Goal: Task Accomplishment & Management: Manage account settings

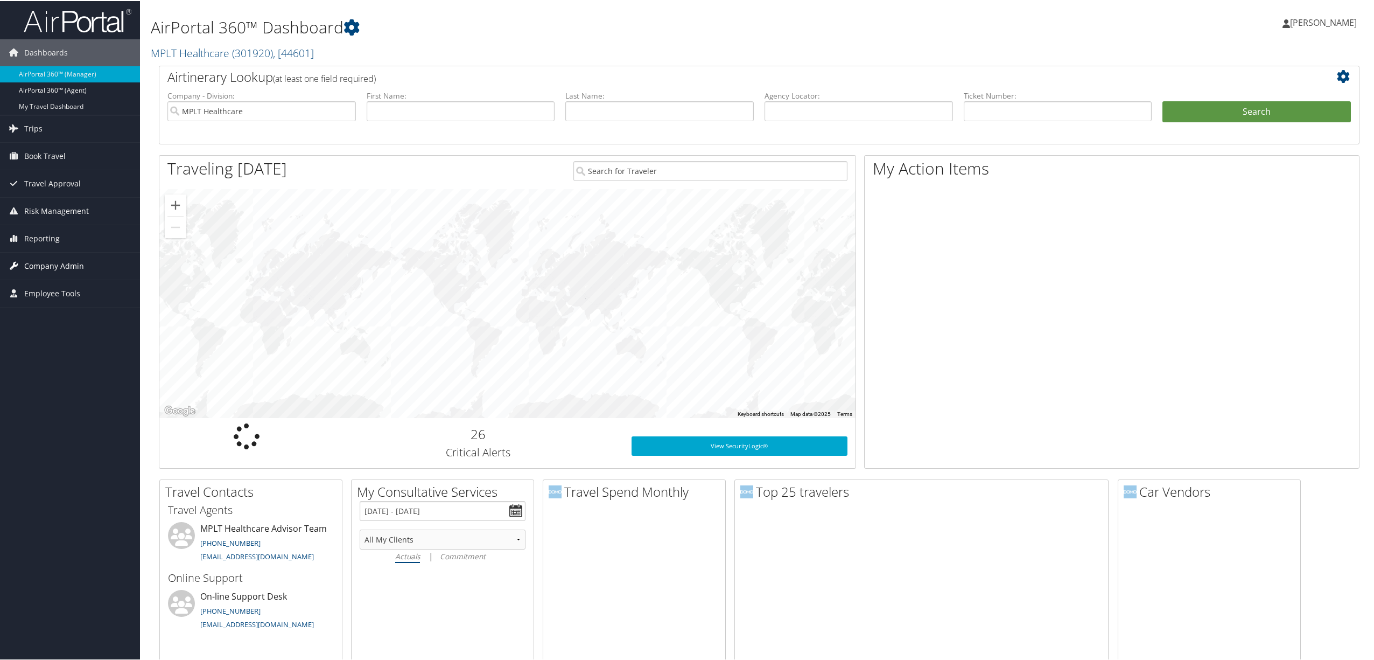
click at [58, 259] on span "Company Admin" at bounding box center [54, 264] width 60 height 27
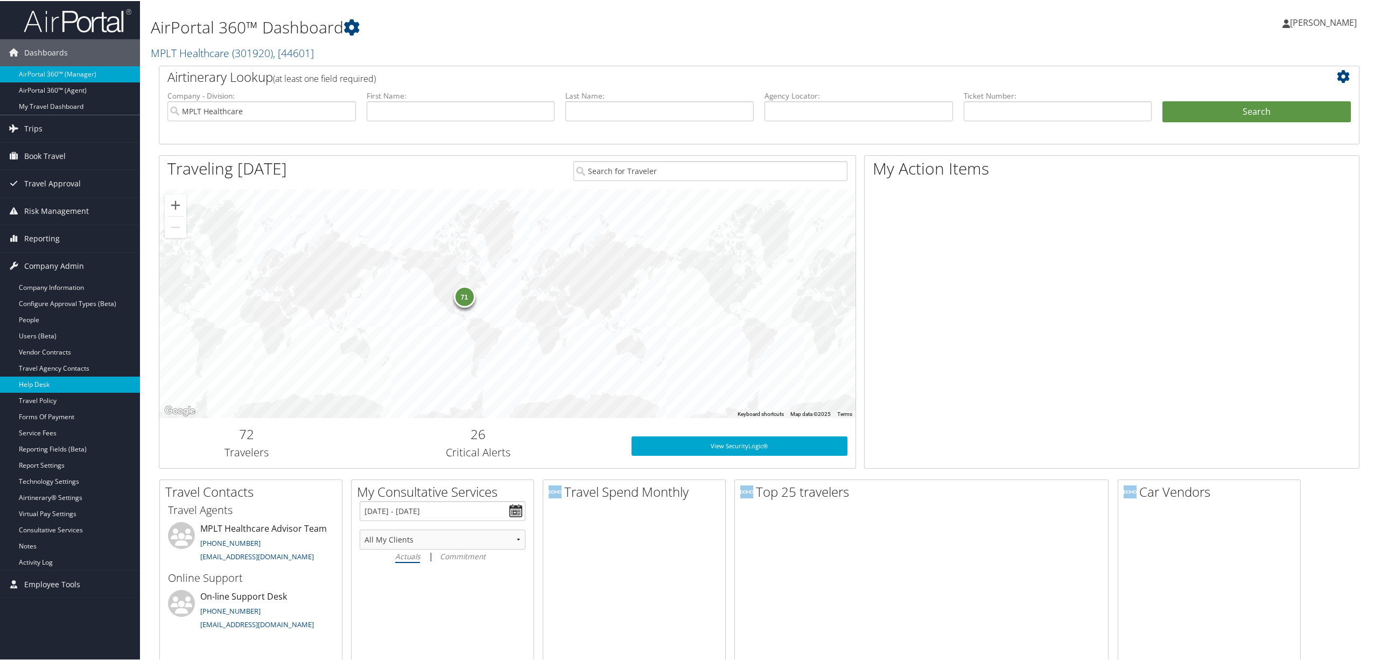
scroll to position [72, 0]
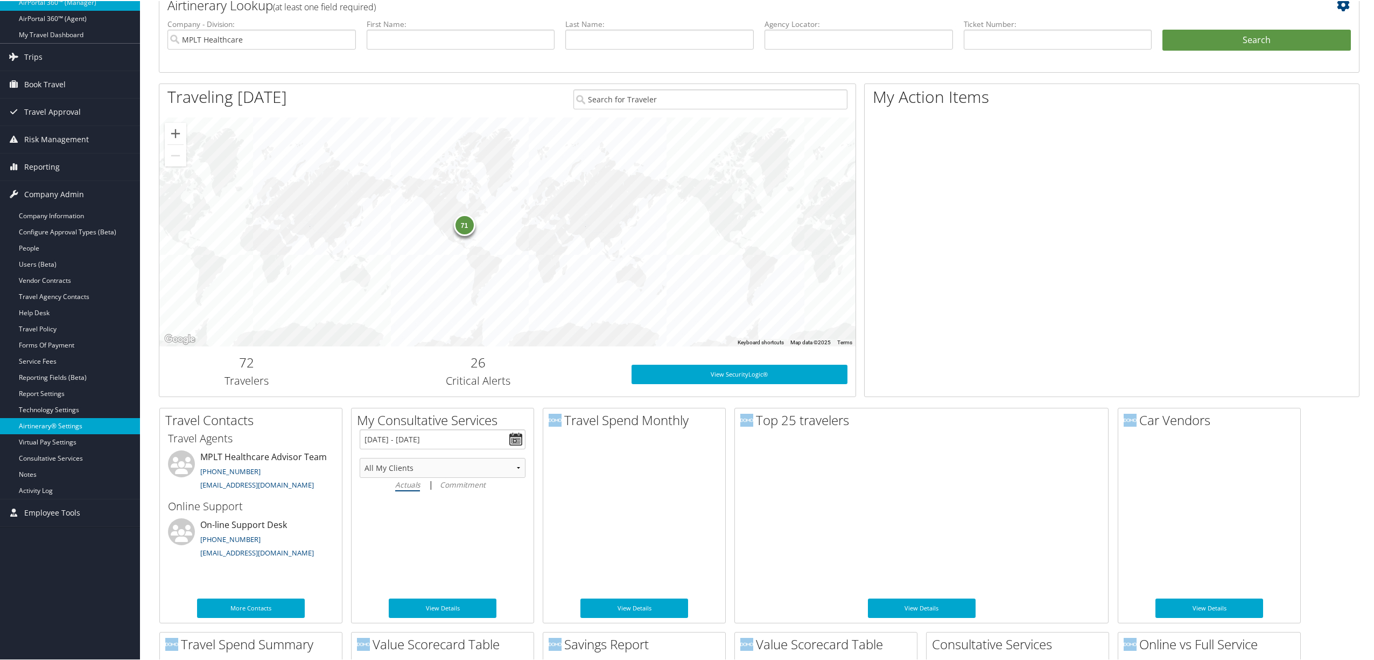
click at [72, 419] on link "Airtinerary® Settings" at bounding box center [70, 425] width 140 height 16
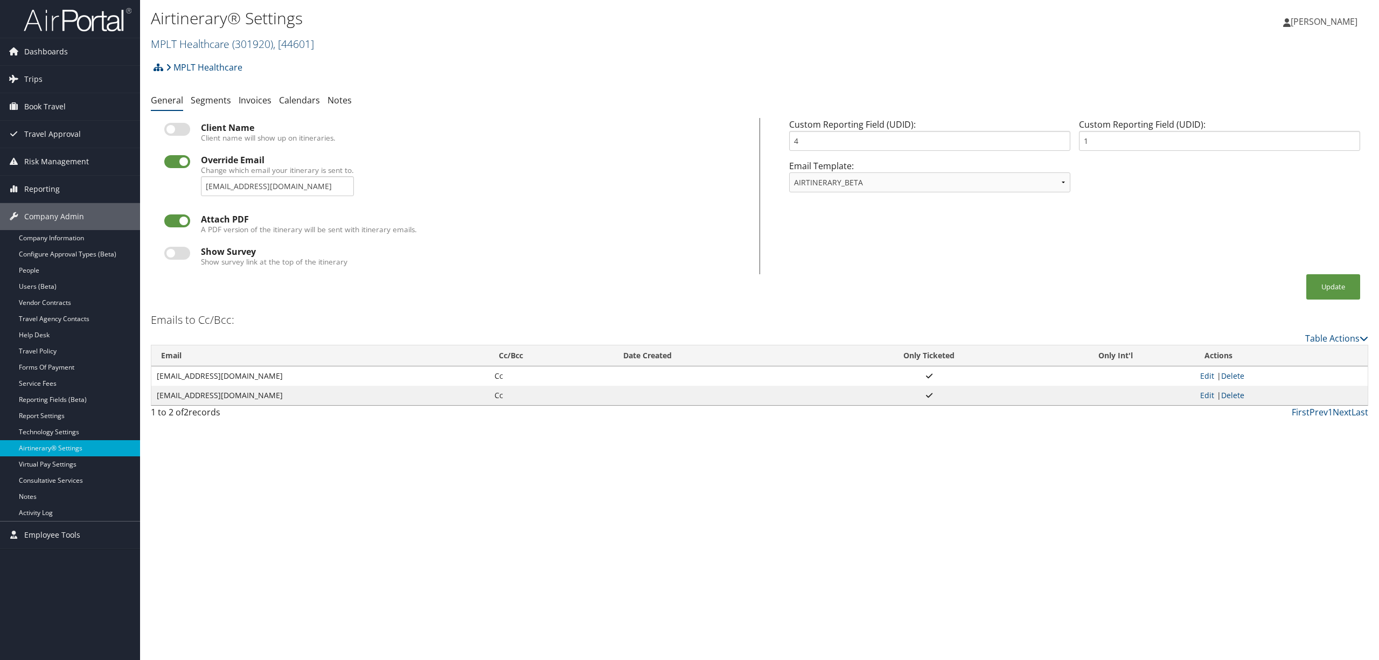
click at [270, 42] on span "( 301920 )" at bounding box center [252, 44] width 41 height 15
click at [248, 56] on input "search" at bounding box center [222, 64] width 142 height 20
click at [202, 255] on link "Pixar, [2692]" at bounding box center [222, 256] width 142 height 18
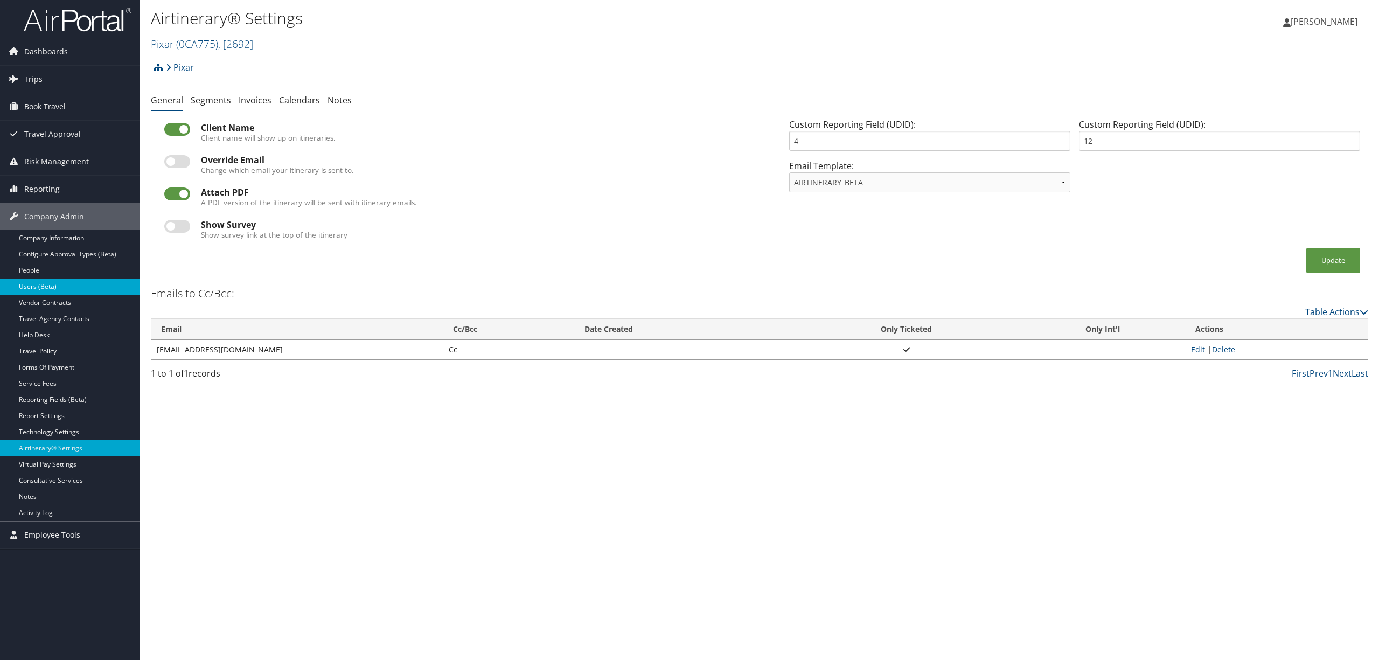
click at [43, 286] on link "Users (Beta)" at bounding box center [70, 286] width 140 height 16
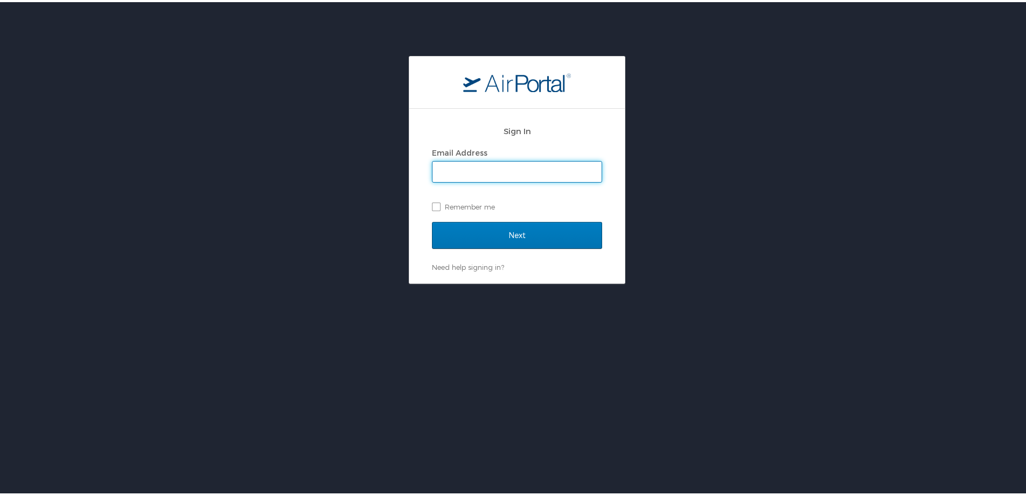
type input "[PERSON_NAME][EMAIL_ADDRESS][DOMAIN_NAME]"
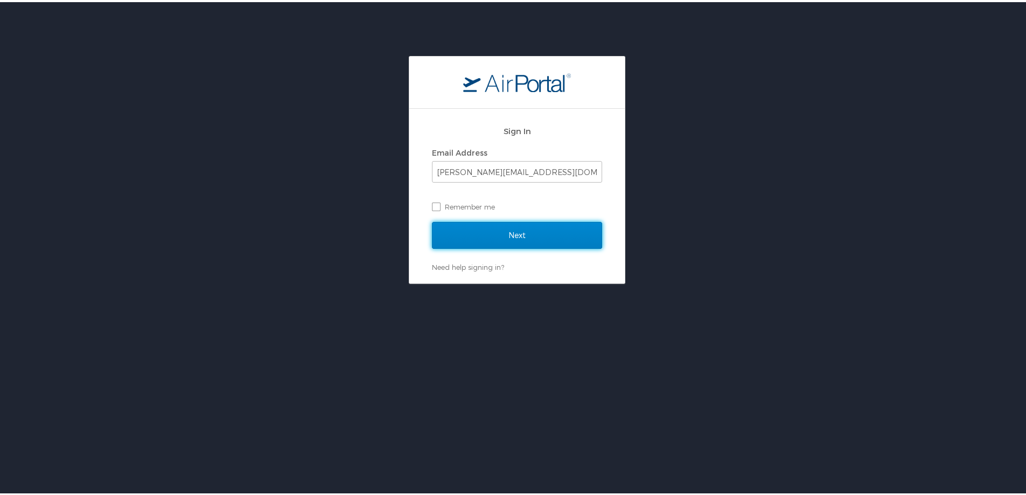
click at [437, 233] on input "Next" at bounding box center [517, 233] width 170 height 27
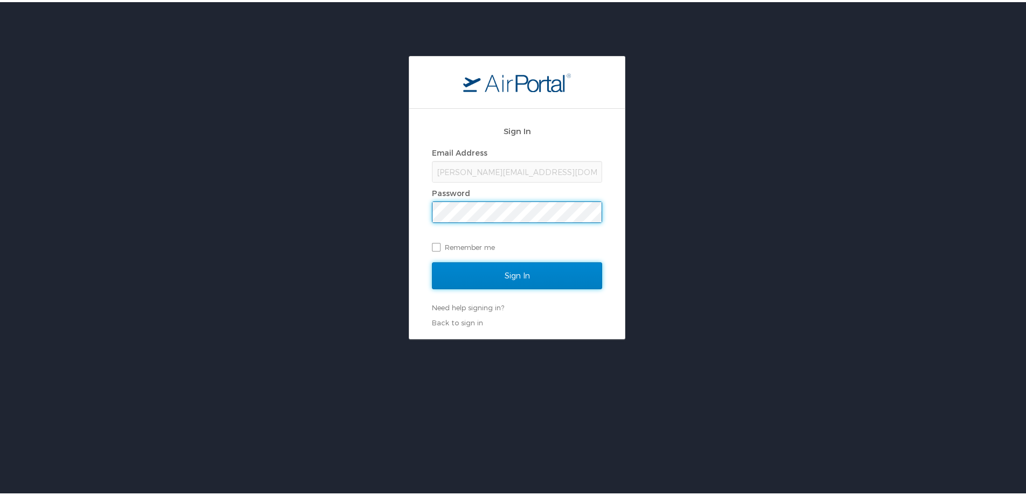
click at [464, 264] on input "Sign In" at bounding box center [517, 273] width 170 height 27
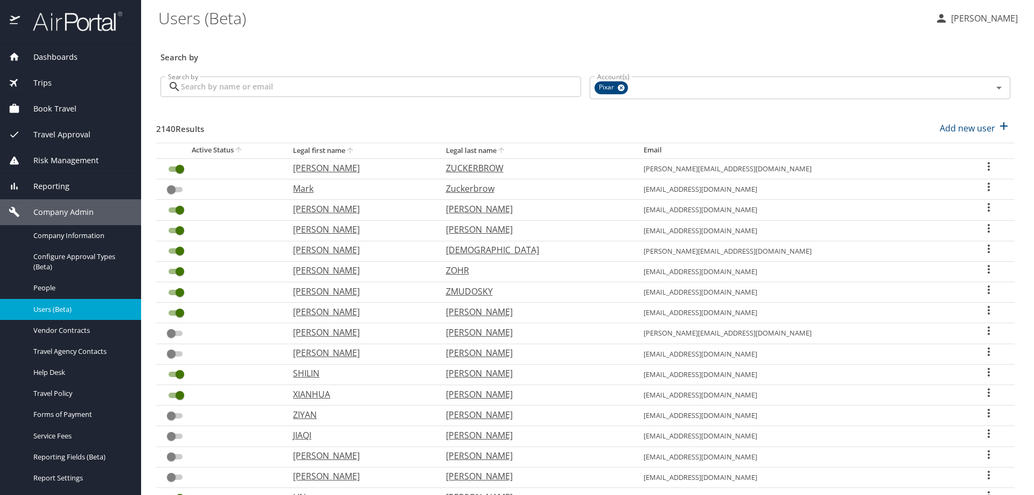
click at [340, 83] on input "Search by" at bounding box center [381, 86] width 400 height 20
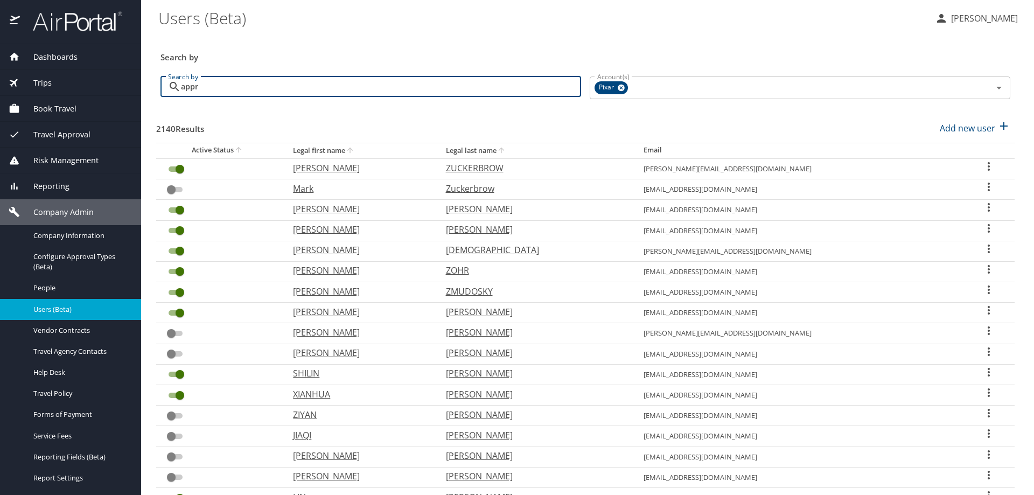
type input "appro"
checkbox input "true"
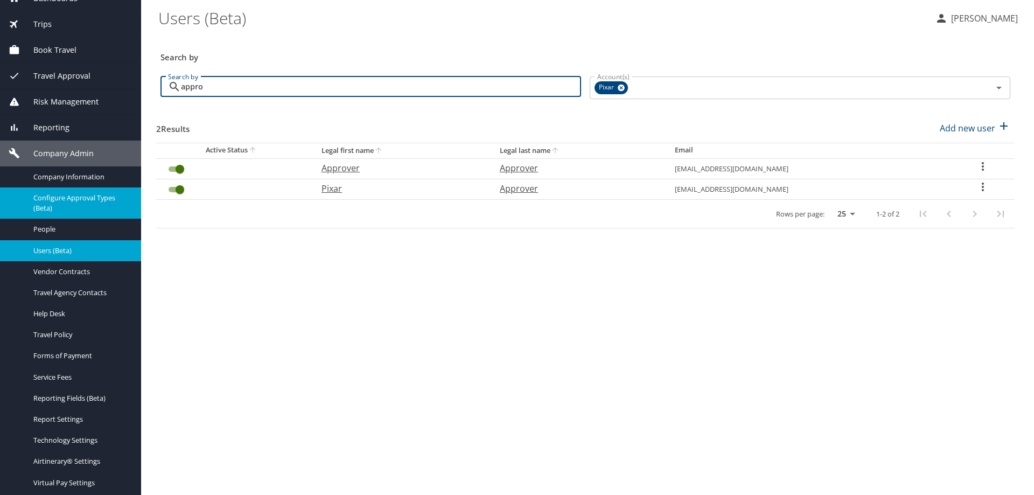
scroll to position [146, 0]
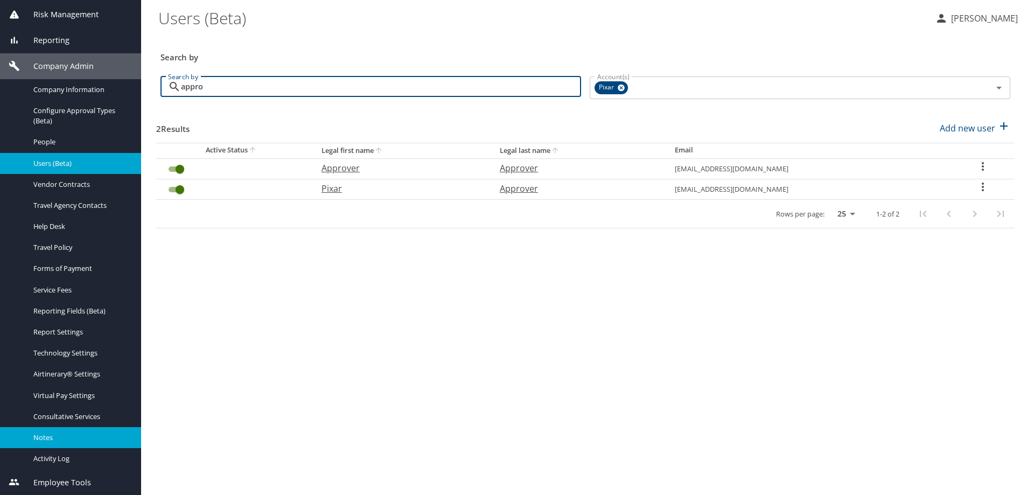
type input "appro"
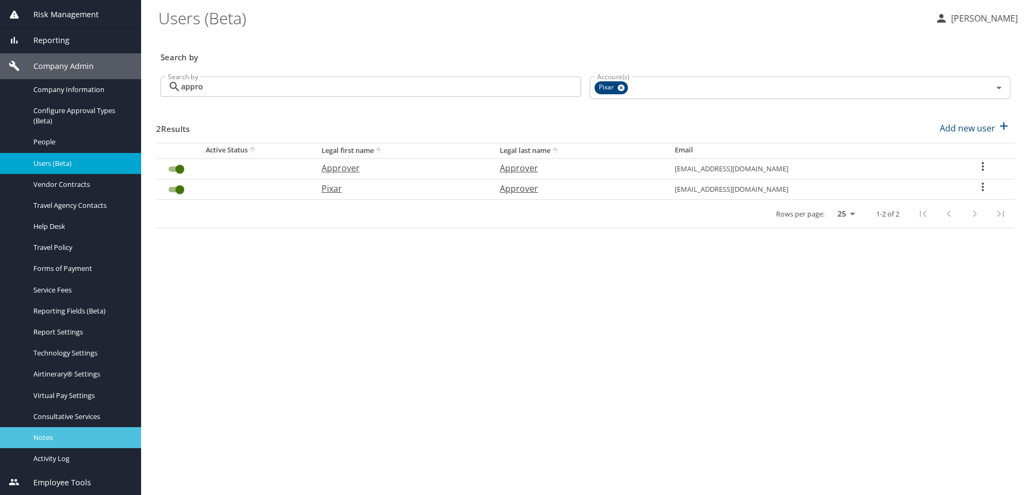
click at [54, 437] on span "Notes" at bounding box center [80, 437] width 95 height 10
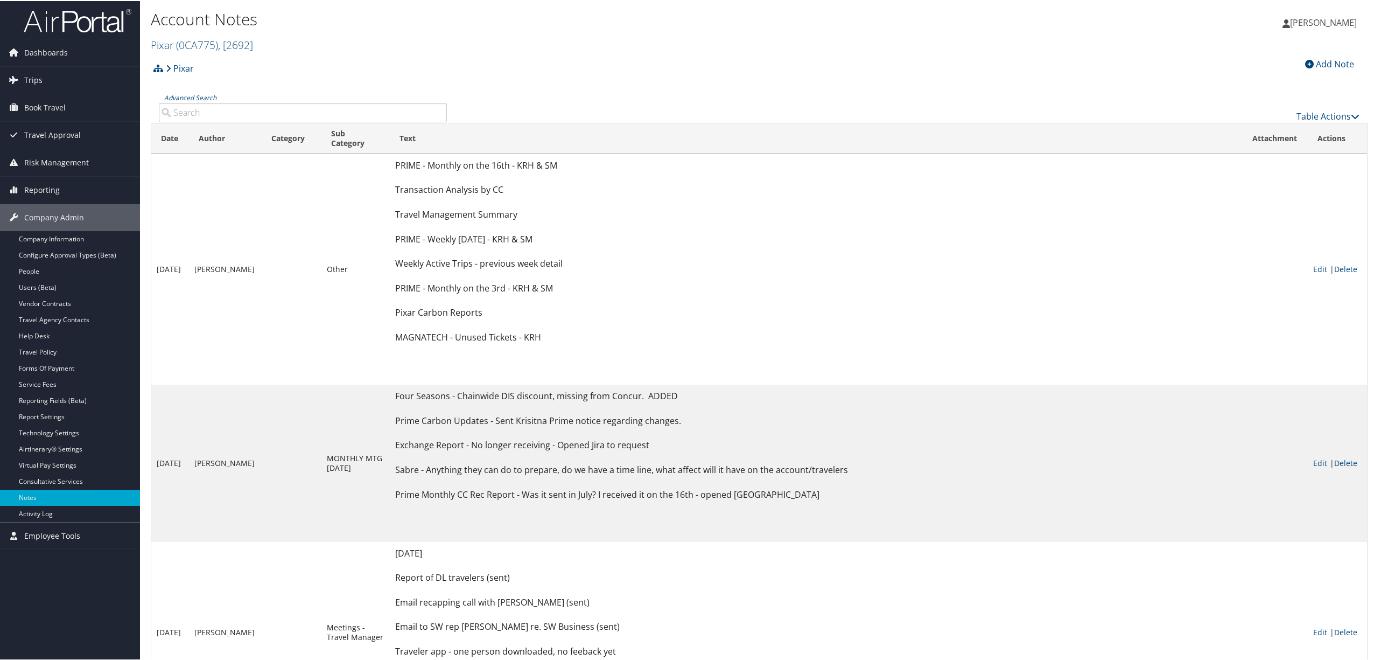
click at [253, 103] on input "Advanced Search" at bounding box center [303, 111] width 288 height 19
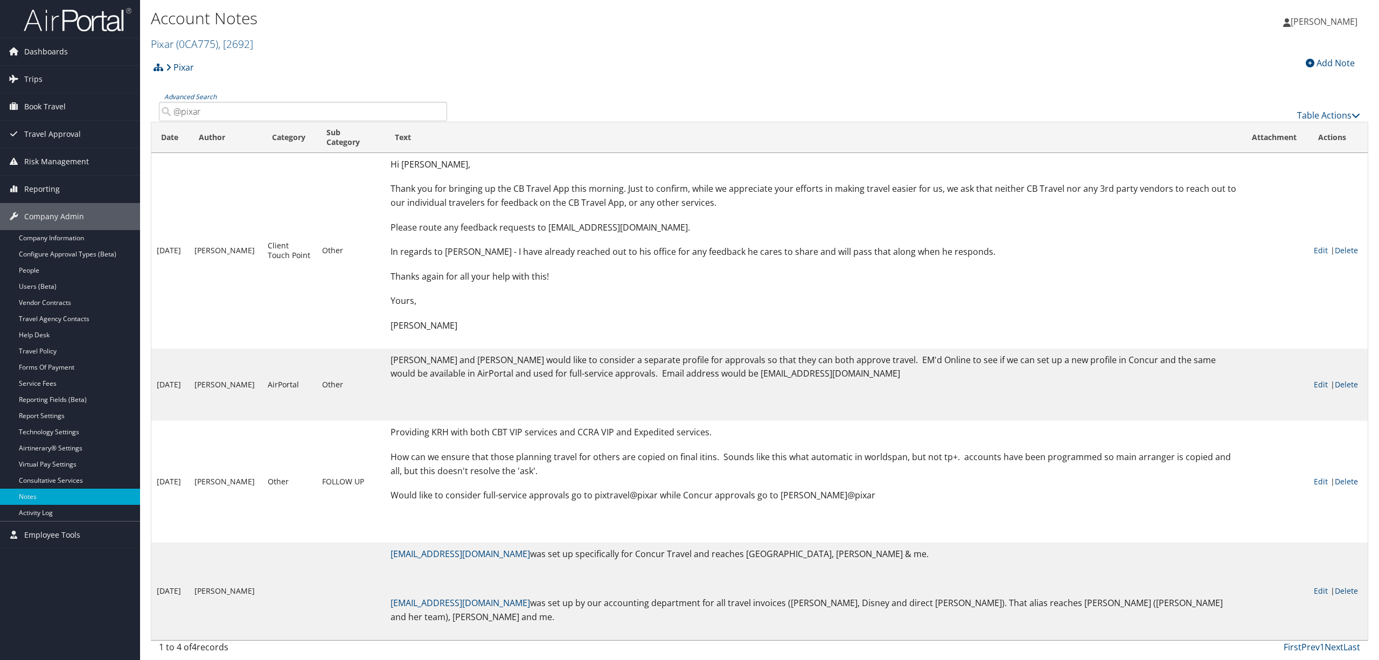
type input "@pixar"
click at [75, 300] on link "Vendor Contracts" at bounding box center [70, 303] width 140 height 16
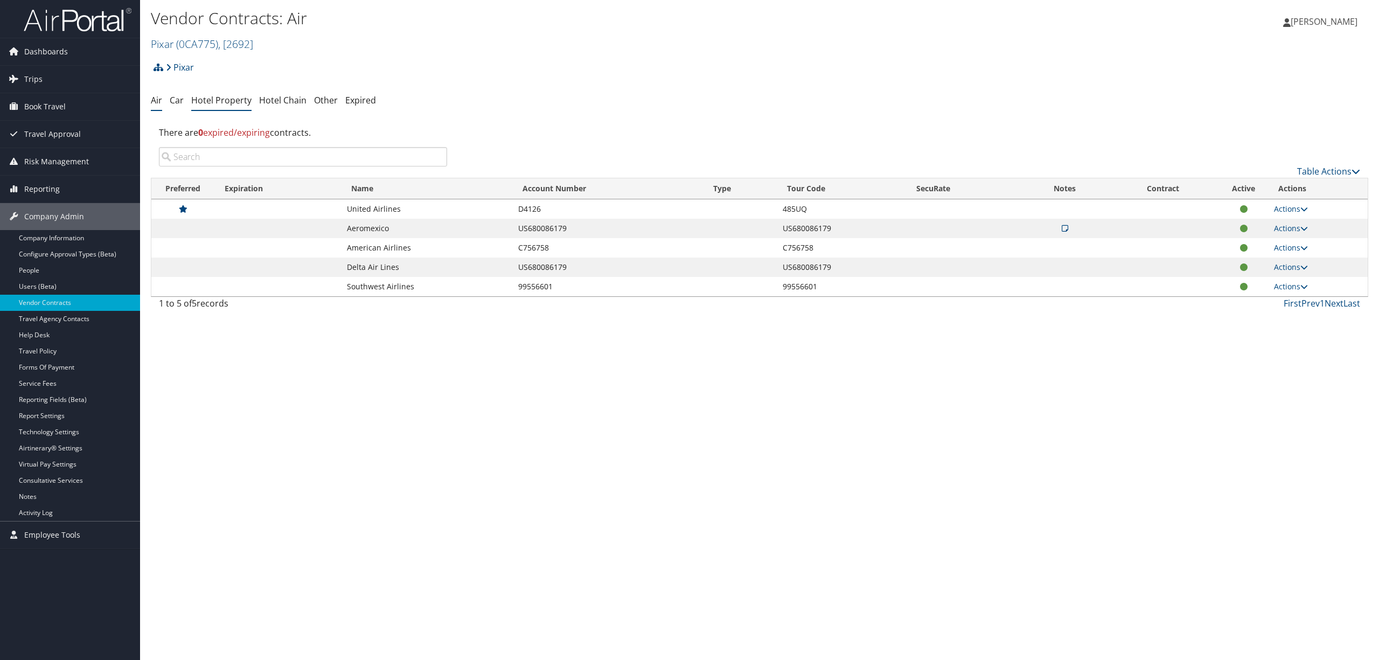
click at [225, 104] on link "Hotel Property" at bounding box center [221, 100] width 60 height 12
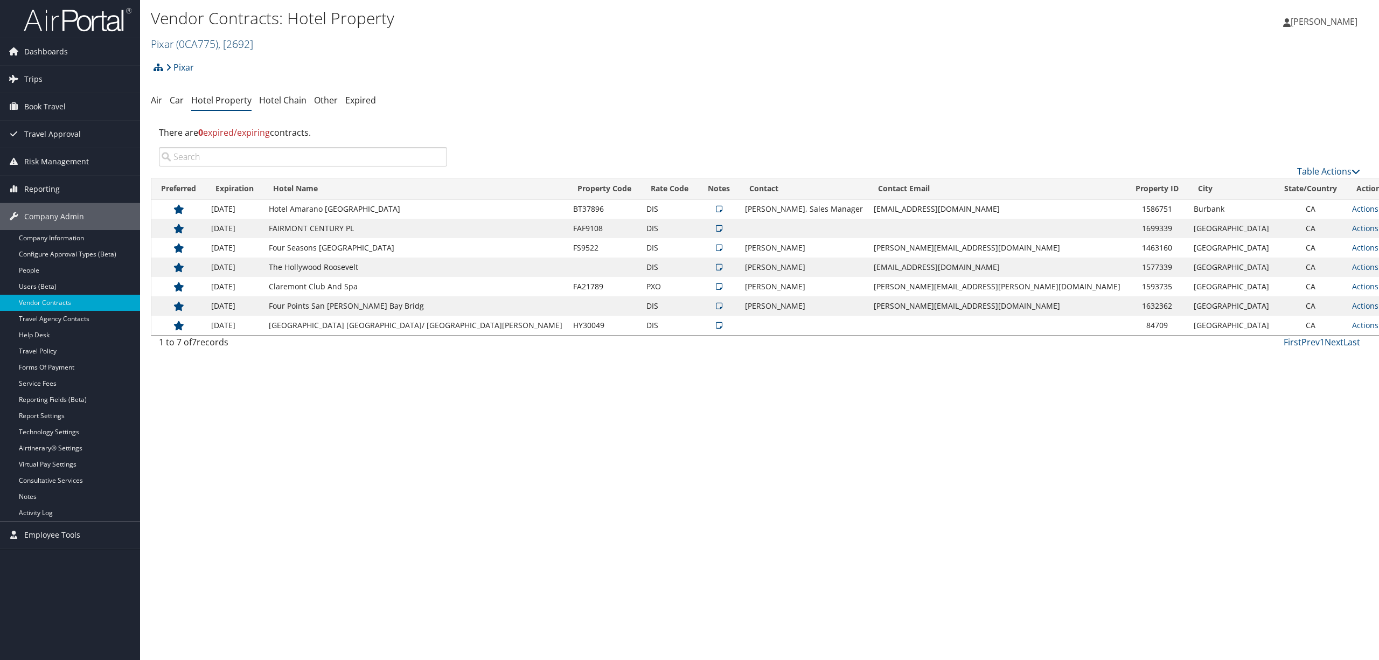
click at [253, 39] on span ", [ 2692 ]" at bounding box center [235, 44] width 35 height 15
click at [194, 132] on link "KPG Provider Services, [45530]" at bounding box center [222, 128] width 142 height 18
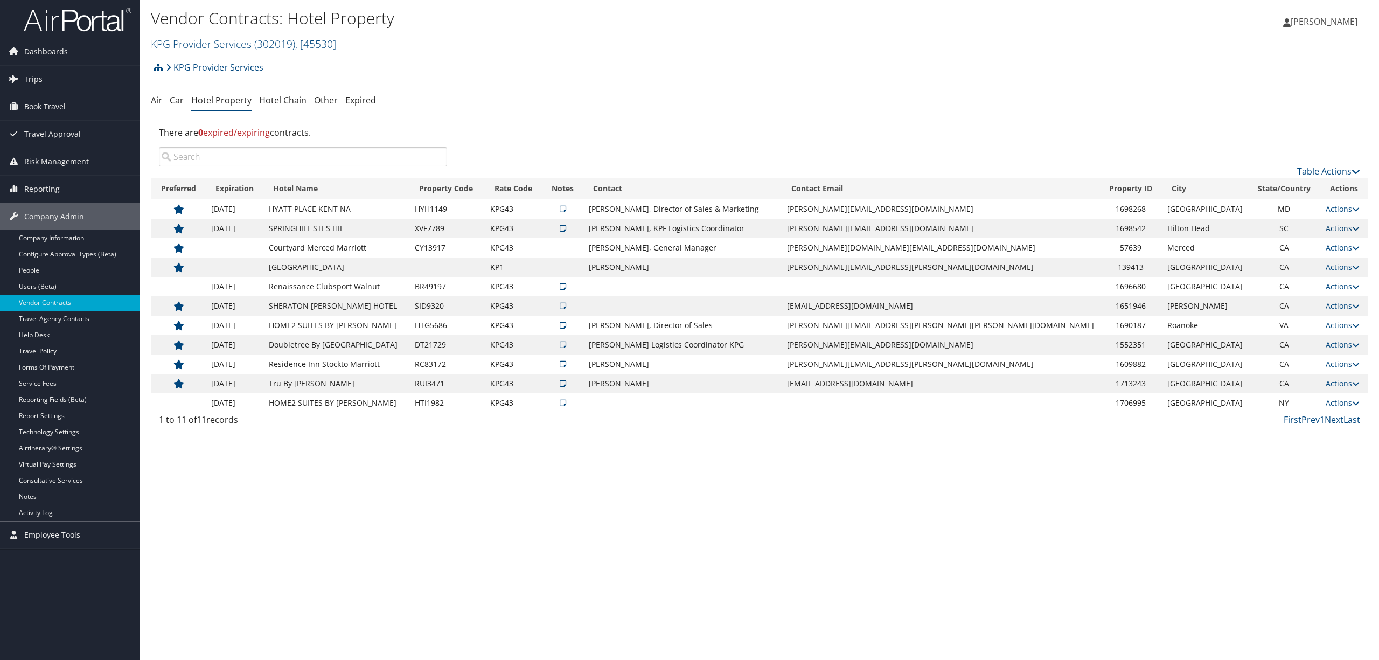
click at [1336, 225] on link "Actions" at bounding box center [1342, 228] width 34 height 10
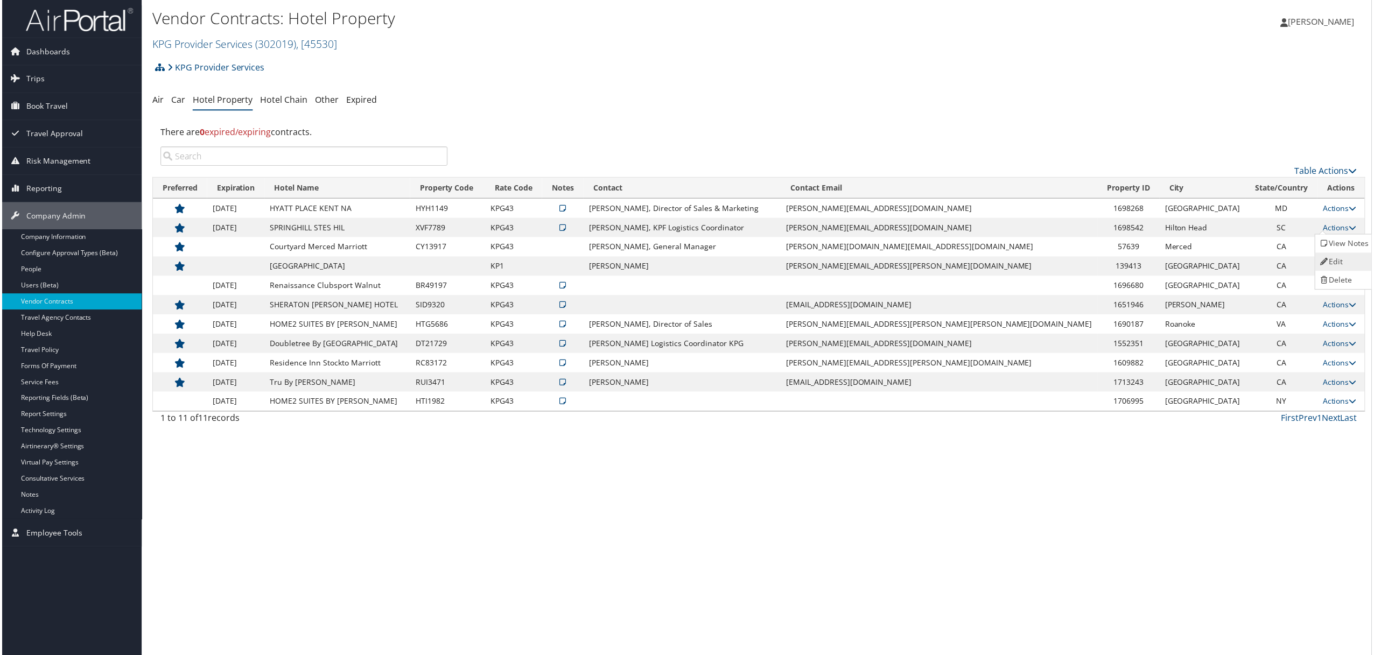
click at [1339, 257] on link "Edit" at bounding box center [1347, 263] width 58 height 18
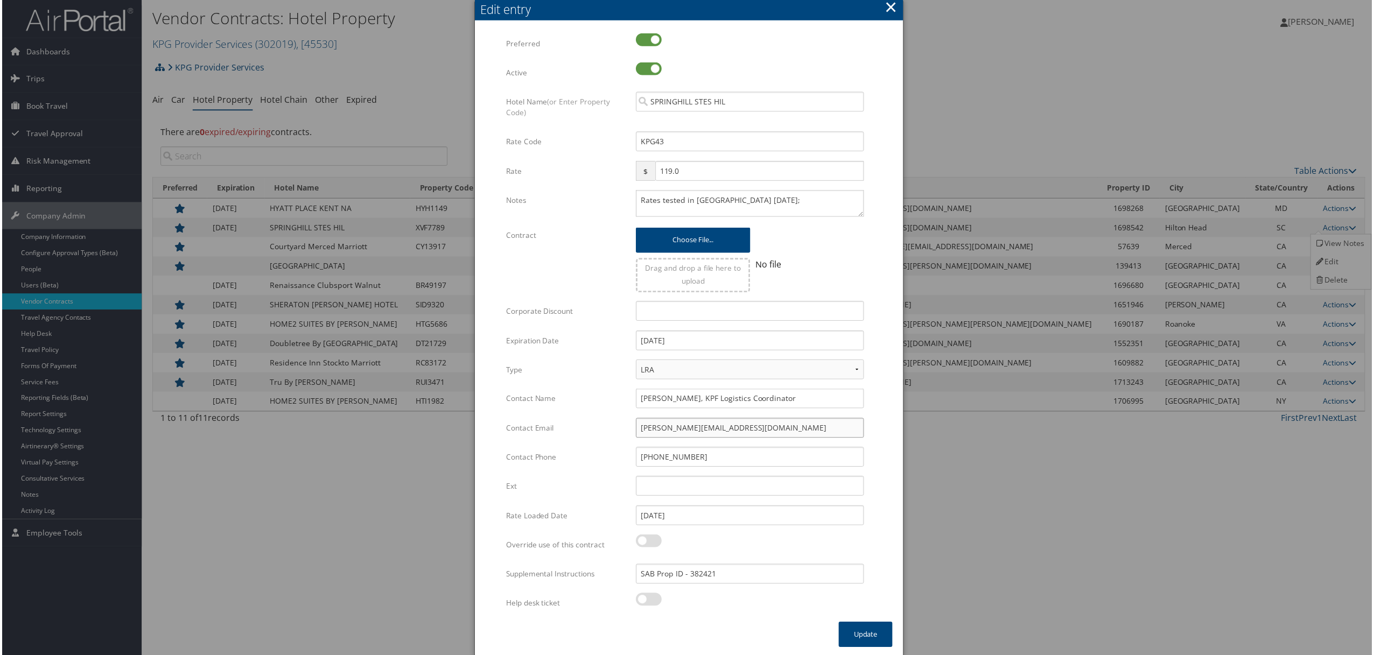
drag, startPoint x: 733, startPoint y: 431, endPoint x: 495, endPoint y: 454, distance: 239.2
click at [495, 454] on form "Multiple values The selected items contain different values for this input. To …" at bounding box center [689, 328] width 408 height 591
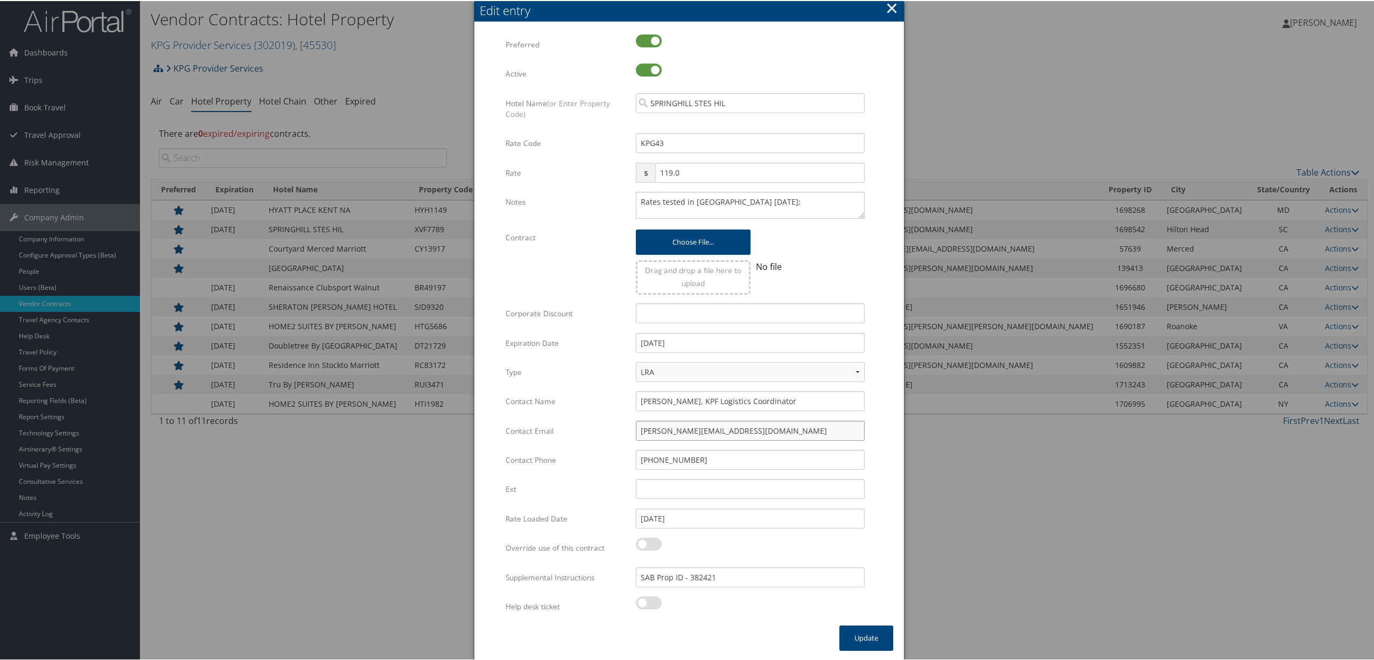
paste input "michelle.walker2@marriott"
type input "michelle.walker2@marriott.com"
drag, startPoint x: 798, startPoint y: 397, endPoint x: 477, endPoint y: 435, distance: 323.2
click at [477, 435] on div "Multiple values The selected items contain different values for this input. To …" at bounding box center [689, 324] width 430 height 602
type input "Michelle Walker"
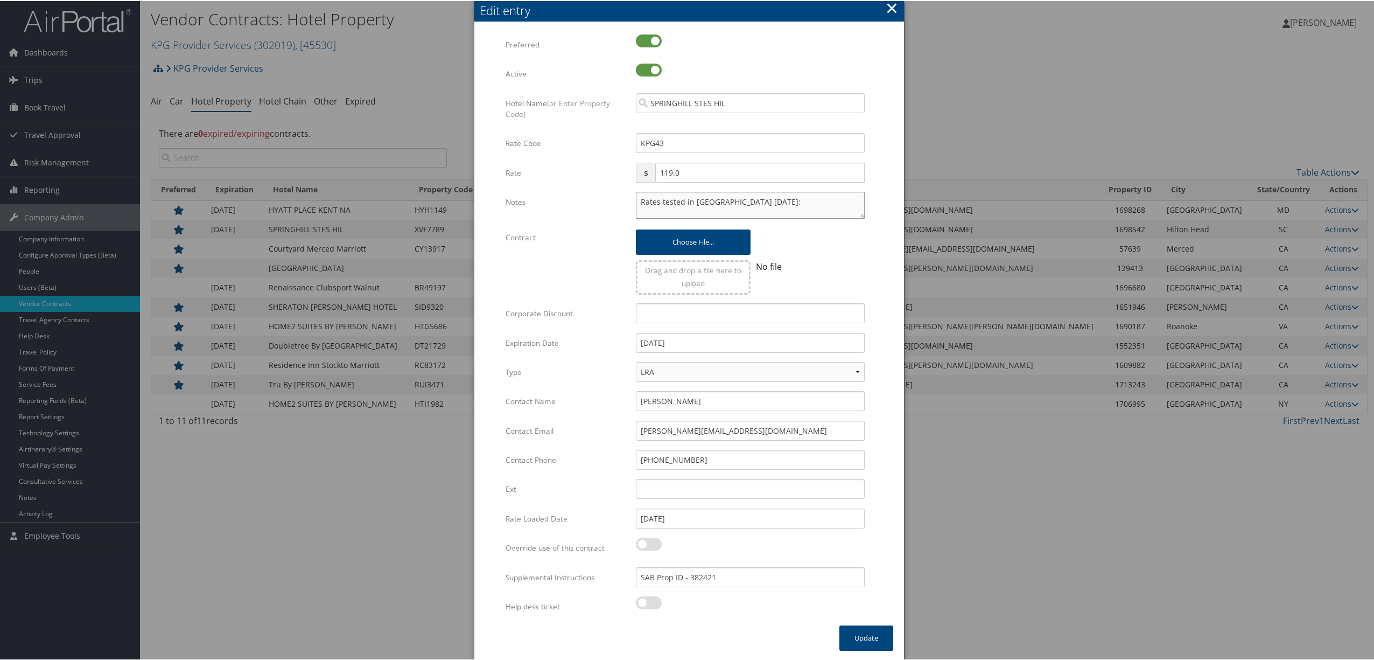
drag, startPoint x: 785, startPoint y: 204, endPoint x: 485, endPoint y: 225, distance: 300.7
click at [485, 225] on form "Multiple values The selected items contain different values for this input. To …" at bounding box center [689, 328] width 408 height 591
click at [752, 203] on textarea "Rates tested in [GEOGRAPHIC_DATA] [DATE];" at bounding box center [750, 204] width 229 height 27
paste textarea "AGM- Akeem.Wright@marriott.com"
type textarea "Rates tested in TP+ Sep 2025; secondary contact AGM- Akeem.Wright@marriott.com"
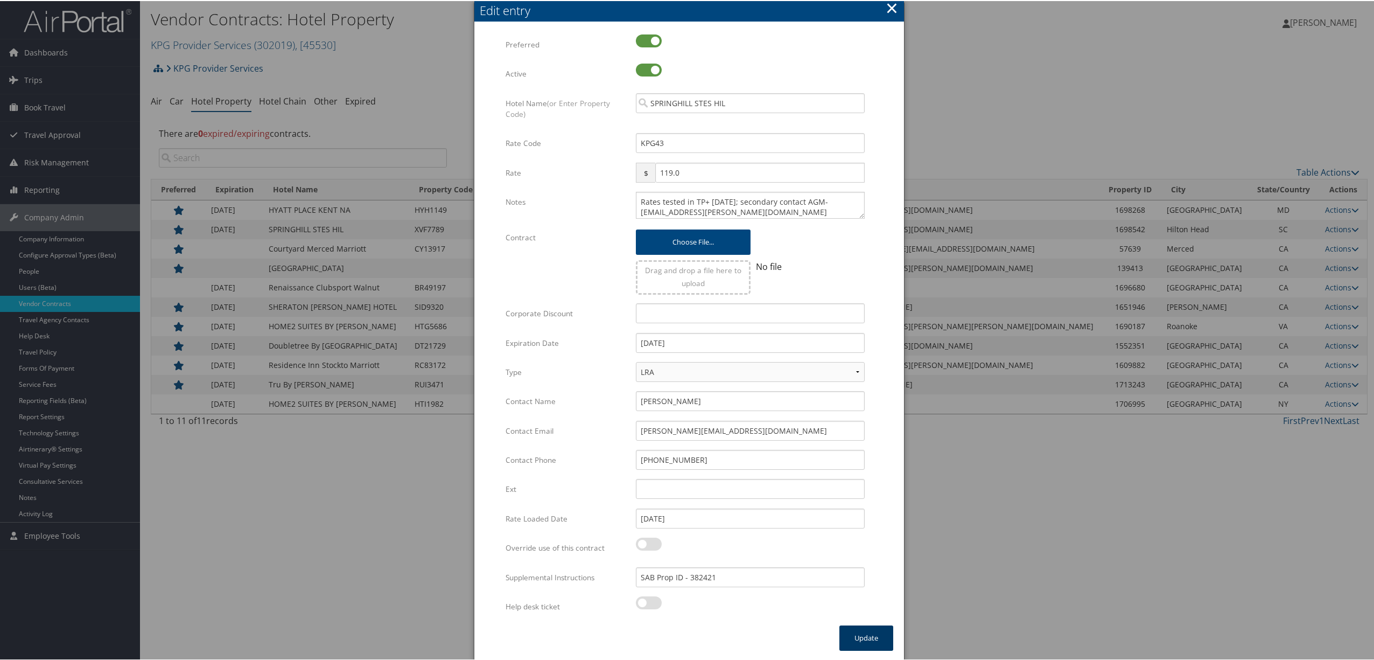
click at [866, 640] on button "Update" at bounding box center [867, 636] width 54 height 25
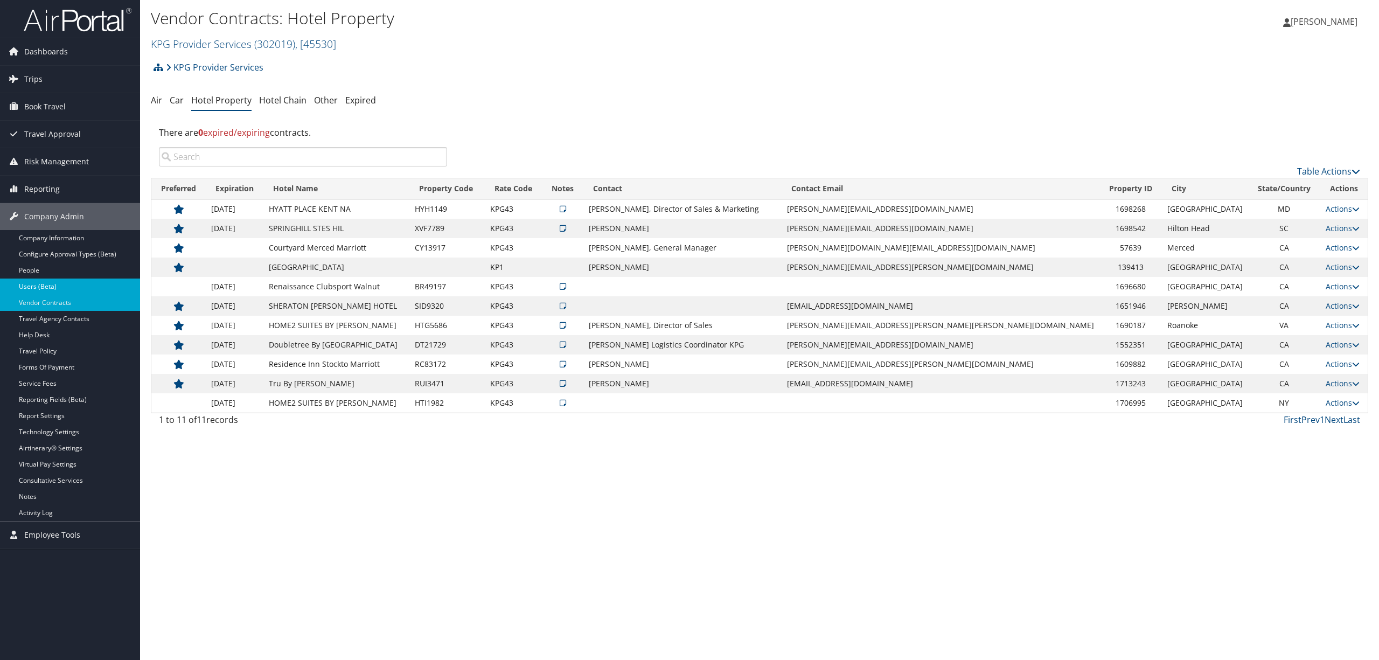
click at [52, 284] on link "Users (Beta)" at bounding box center [70, 286] width 140 height 16
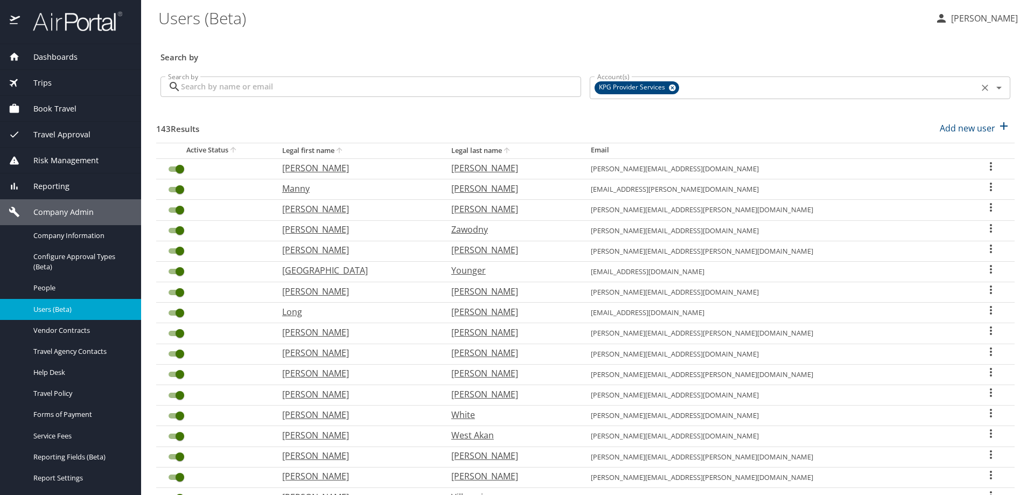
click at [669, 83] on icon at bounding box center [672, 88] width 8 height 12
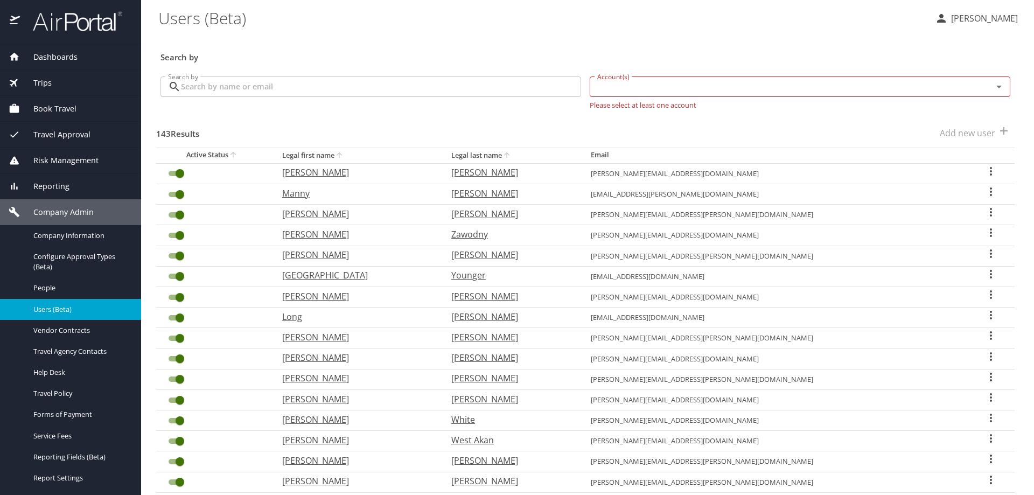
click at [665, 89] on input "Account(s)" at bounding box center [784, 87] width 382 height 14
type input "agreserves"
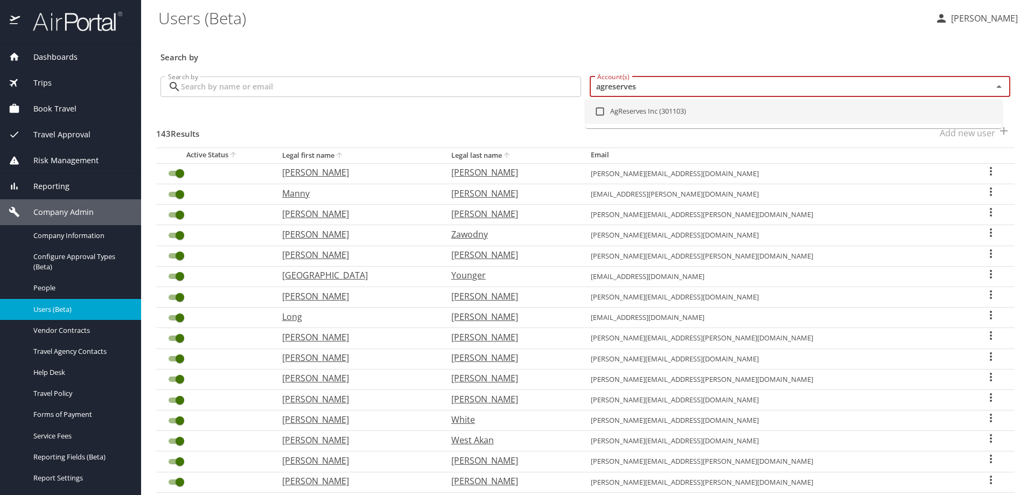
click at [600, 110] on input "checkbox" at bounding box center [600, 111] width 20 height 20
checkbox input "true"
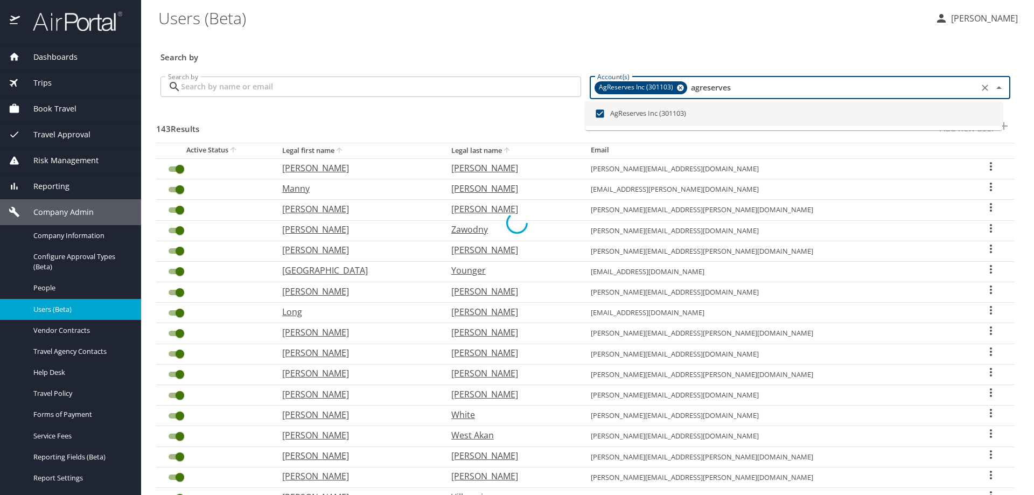
checkbox input "false"
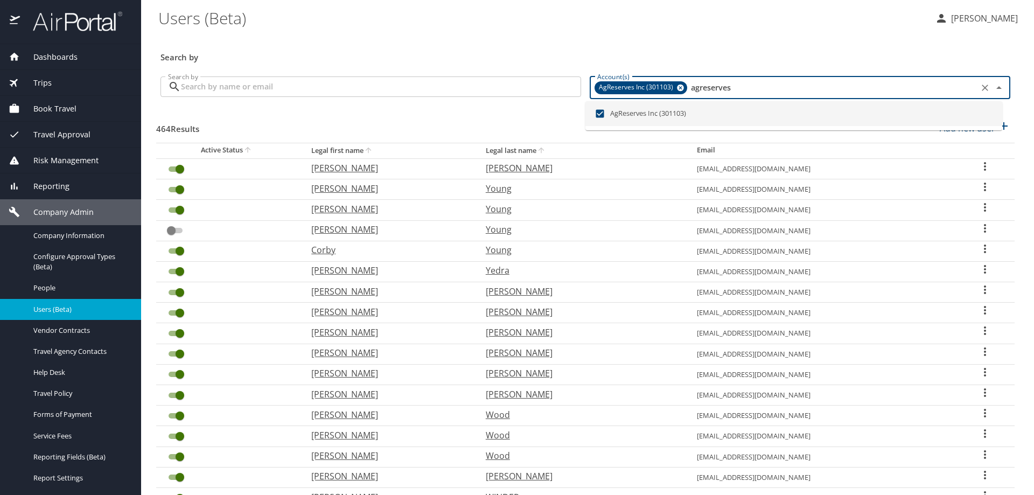
type input "agreserves"
click at [521, 83] on input "Search by" at bounding box center [381, 86] width 400 height 20
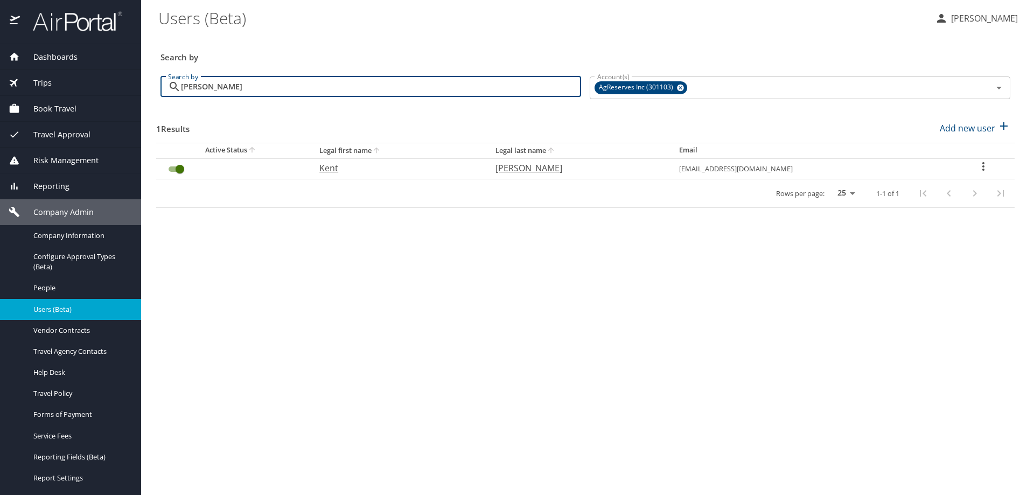
type input "kent jor"
click at [982, 164] on icon "User Search Table" at bounding box center [983, 166] width 13 height 13
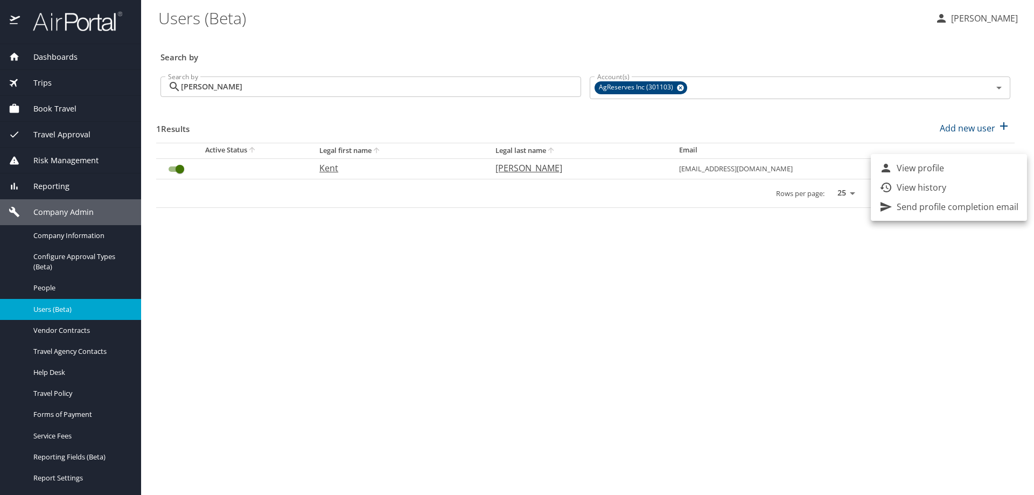
click at [955, 165] on li "View profile" at bounding box center [949, 167] width 156 height 19
select select "US"
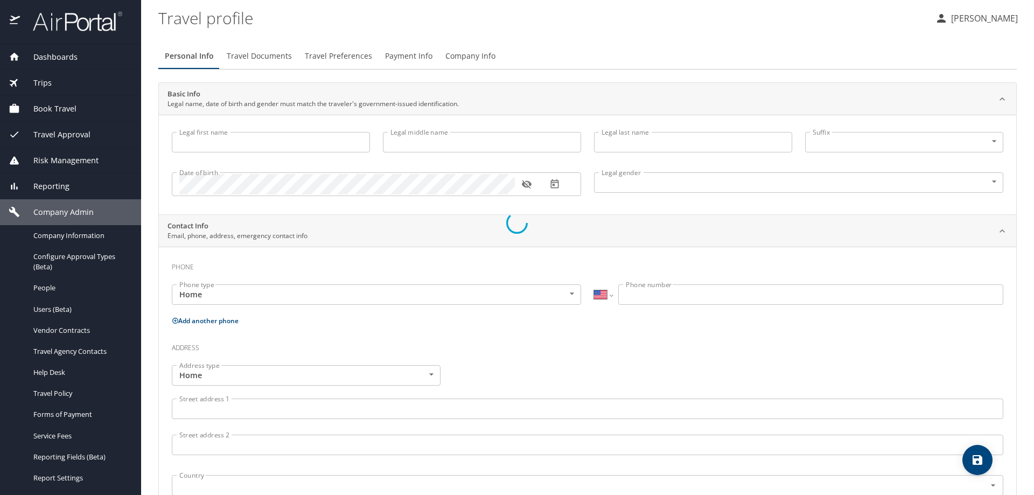
type input "Kent"
type input "Jesse"
type input "Jorgensen"
type input "Male"
select select "US"
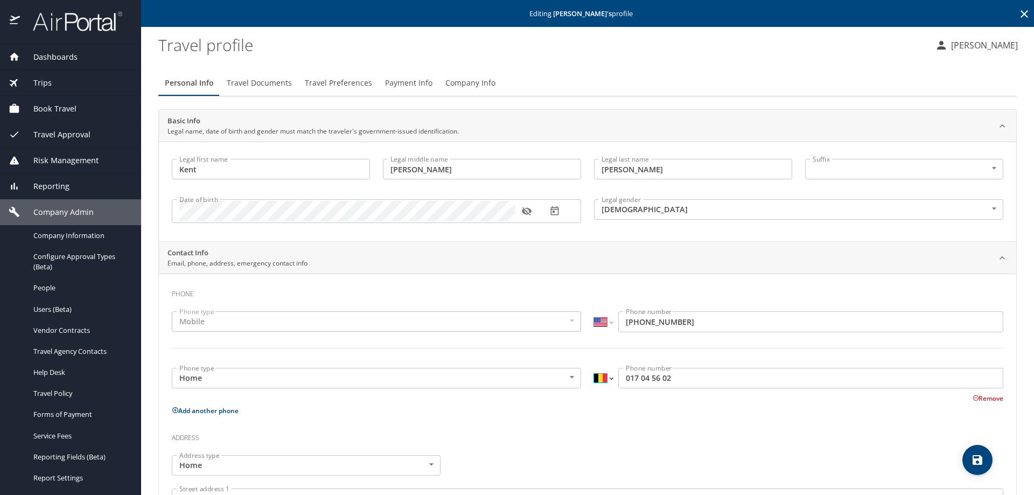
click at [605, 377] on select "International Afghanistan Åland Islands Albania Algeria American Samoa Andorra …" at bounding box center [603, 378] width 18 height 20
select select "US"
click at [594, 368] on select "International Afghanistan Åland Islands Albania Algeria American Samoa Andorra …" at bounding box center [603, 378] width 18 height 20
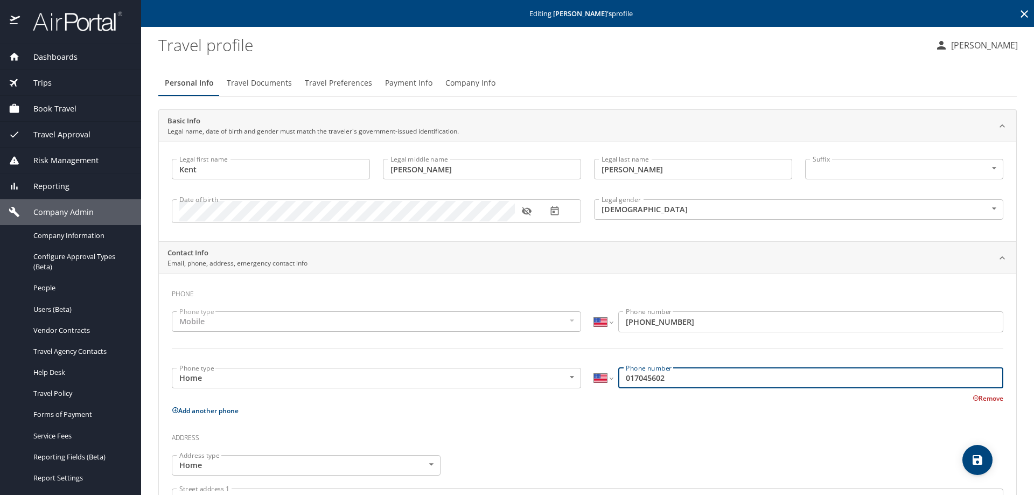
click at [620, 379] on input "017045602" at bounding box center [810, 378] width 385 height 20
type input "(801) 704-5602"
select select "DO"
type input "80017045602"
select select "US"
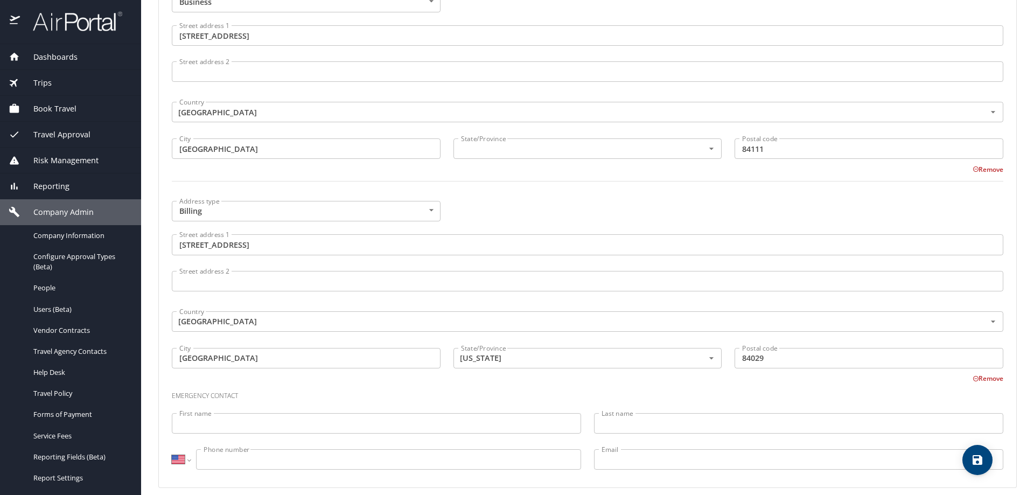
scroll to position [682, 0]
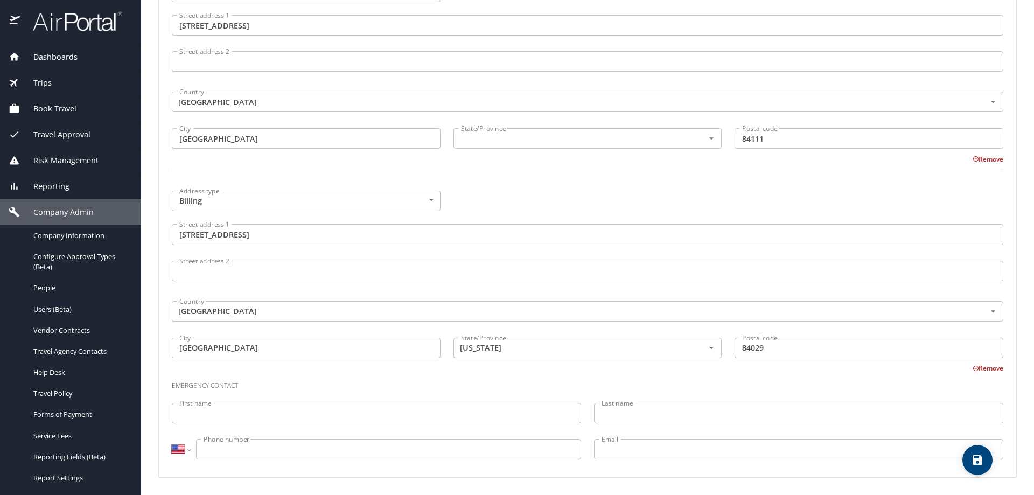
type input "(801) 704-5602"
click at [980, 458] on icon "save" at bounding box center [978, 460] width 10 height 10
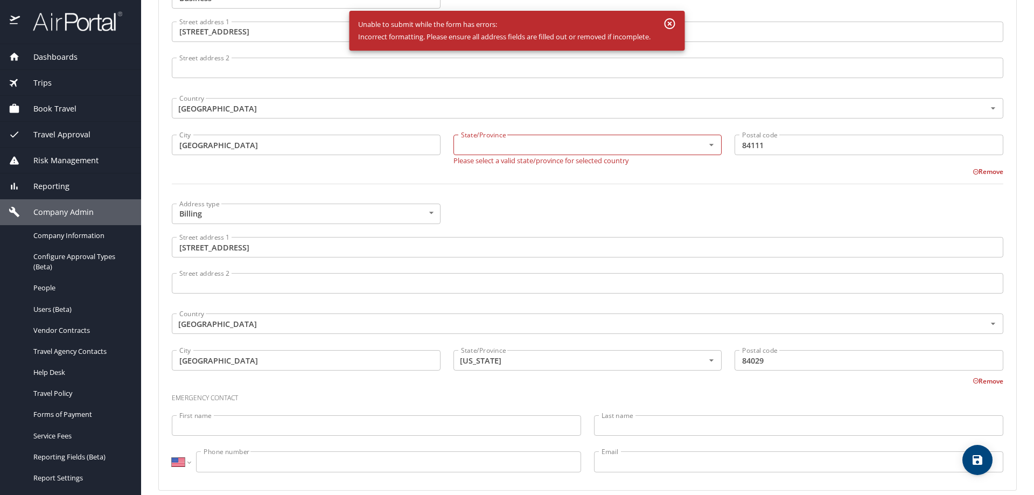
scroll to position [689, 0]
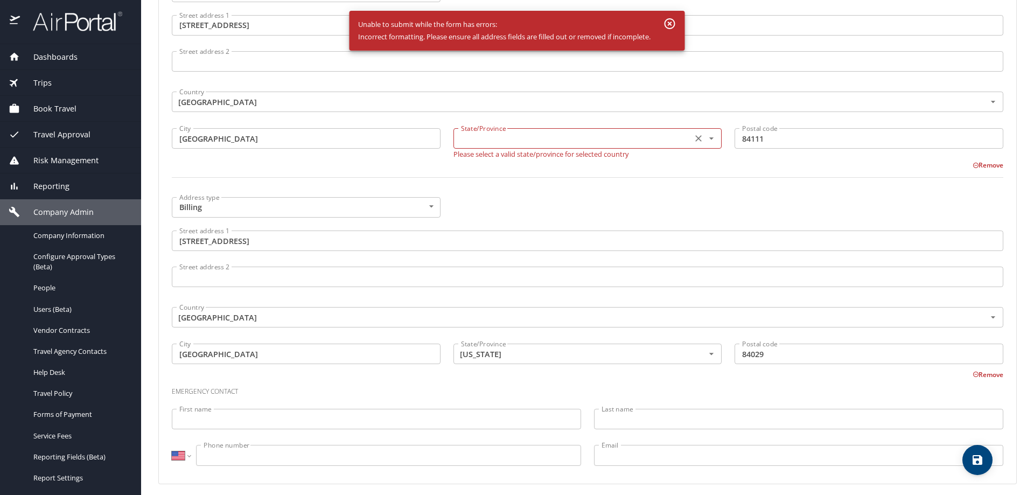
click at [525, 129] on div "State/Province" at bounding box center [587, 138] width 269 height 20
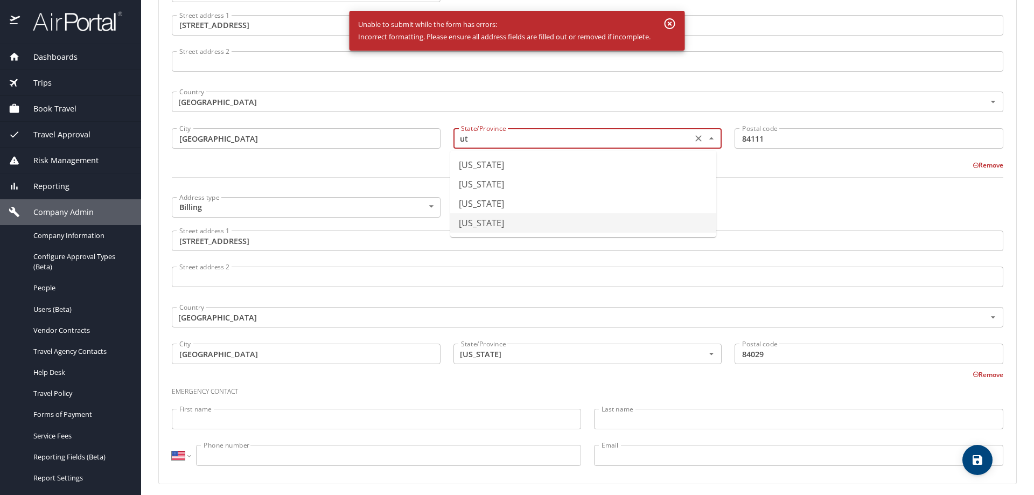
click at [477, 219] on li "Utah" at bounding box center [583, 222] width 266 height 19
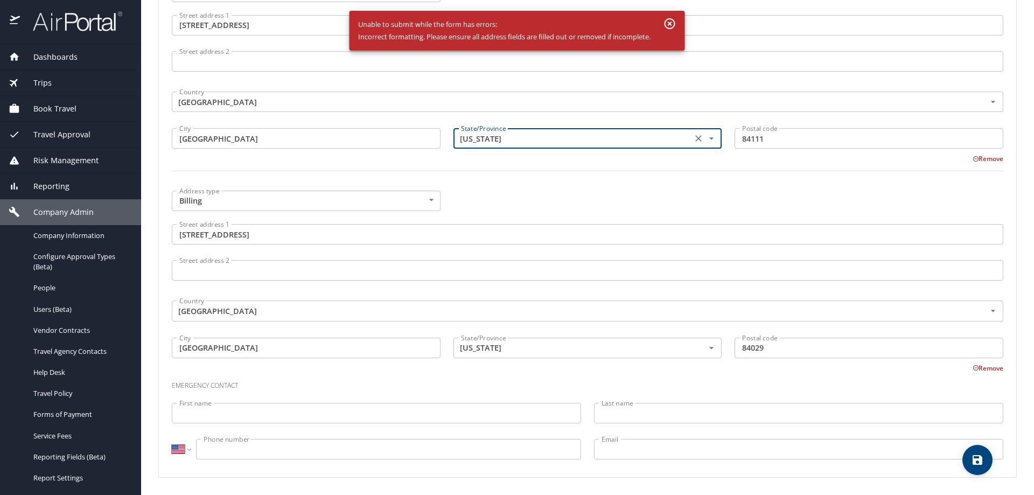
type input "Utah"
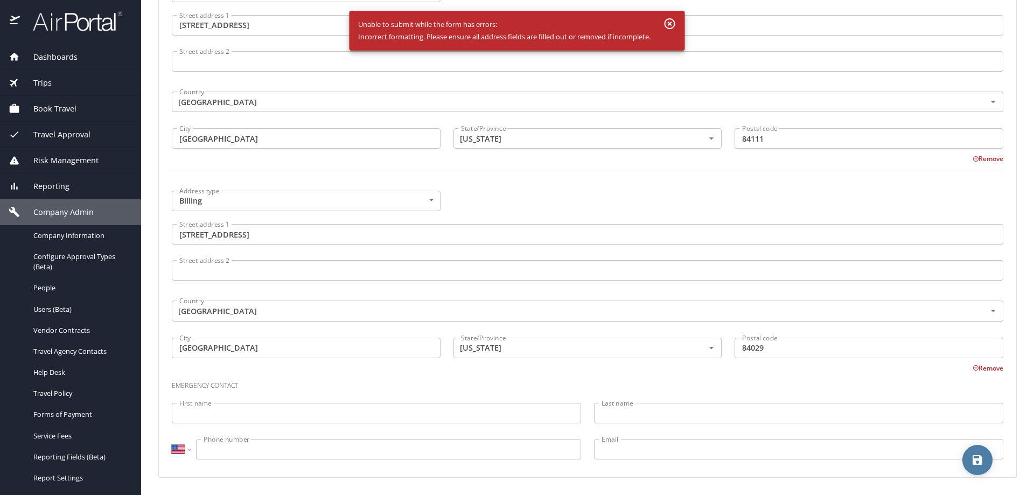
click at [978, 460] on icon "save" at bounding box center [978, 460] width 10 height 10
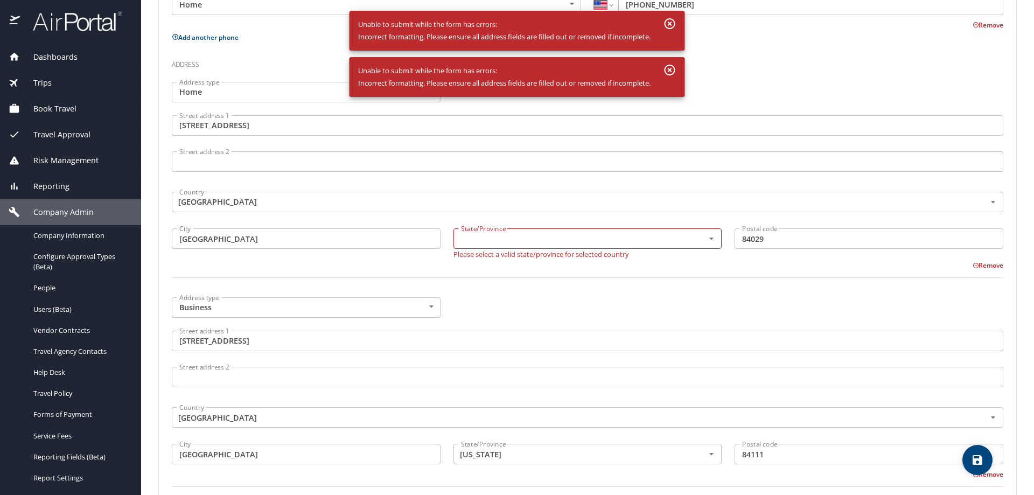
scroll to position [431, 0]
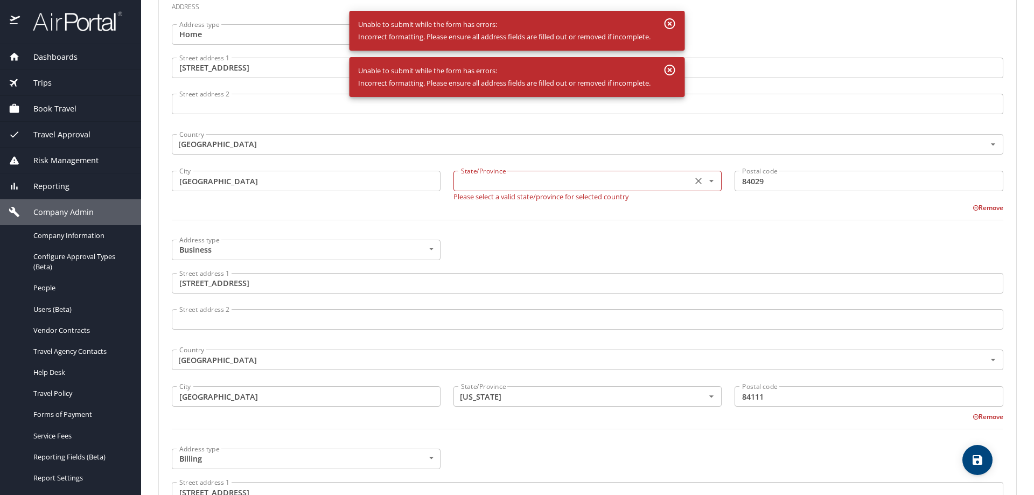
click at [706, 180] on icon "Open" at bounding box center [711, 181] width 11 height 11
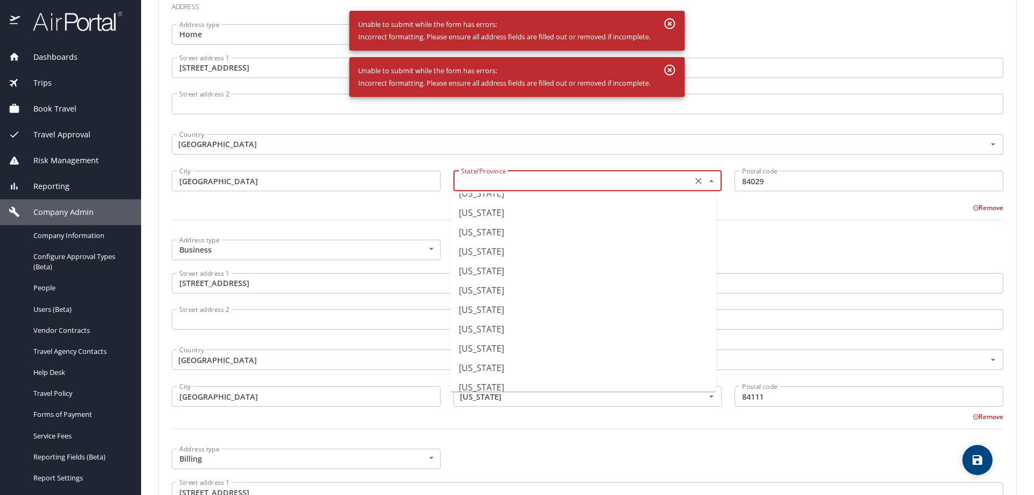
scroll to position [754, 0]
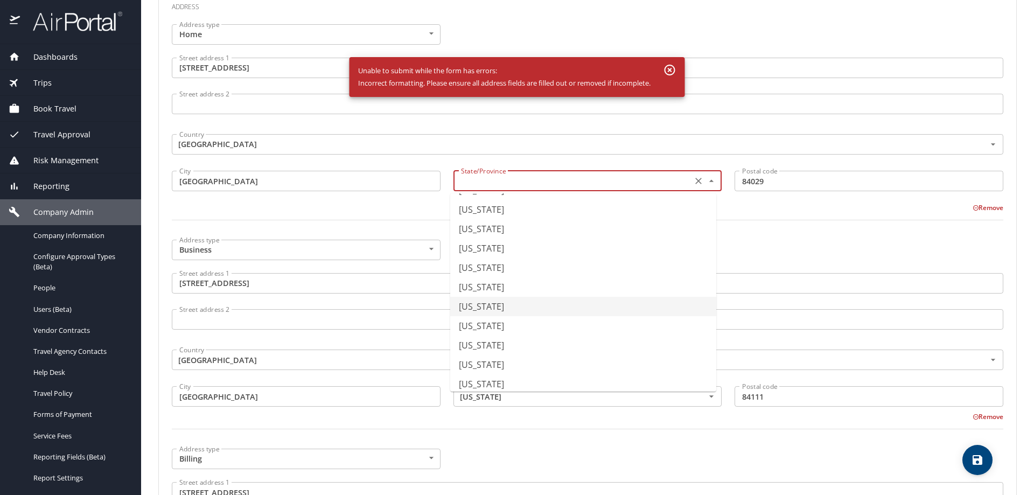
click at [495, 312] on li "Utah" at bounding box center [583, 306] width 266 height 19
type input "Utah"
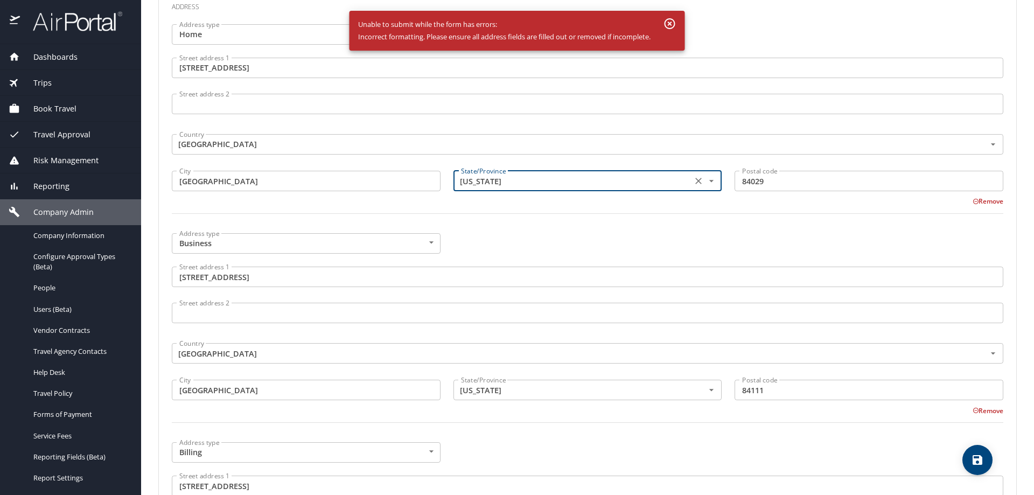
click at [972, 457] on icon "save" at bounding box center [977, 459] width 13 height 13
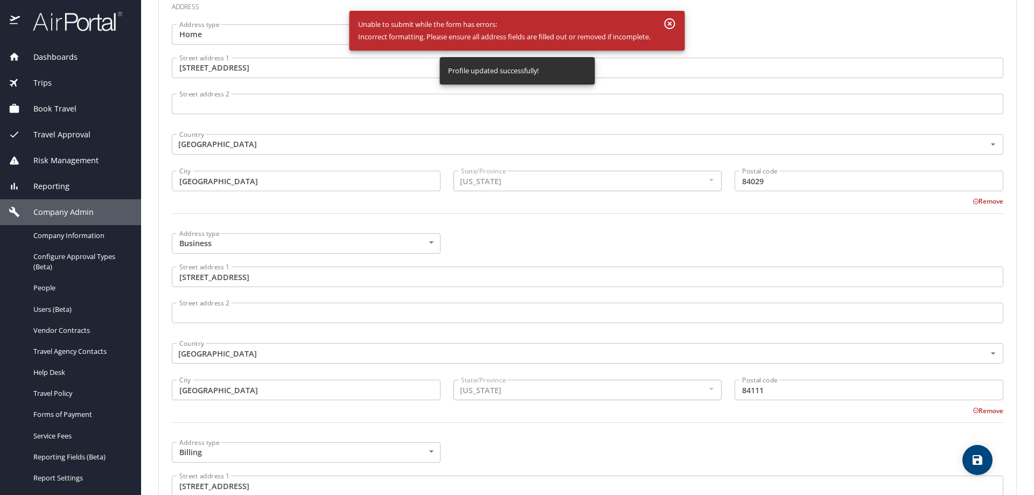
select select "US"
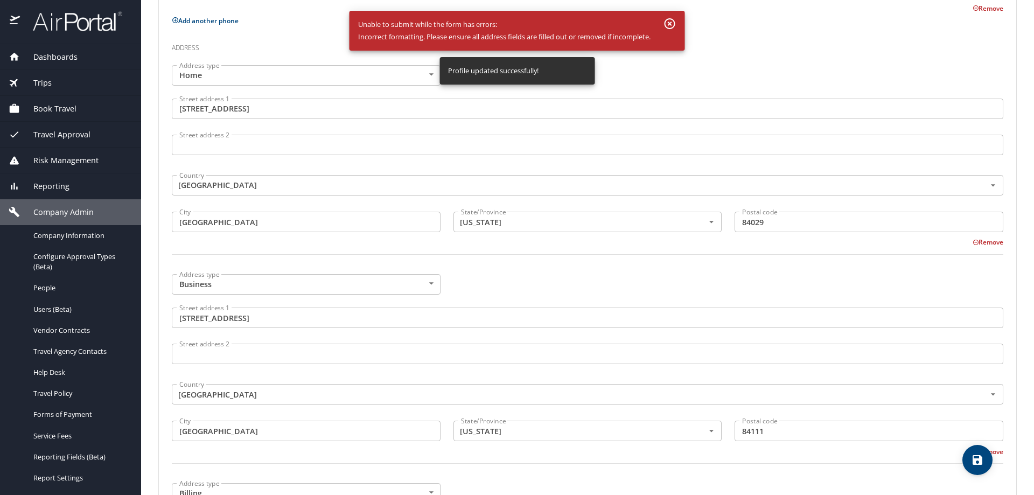
scroll to position [0, 0]
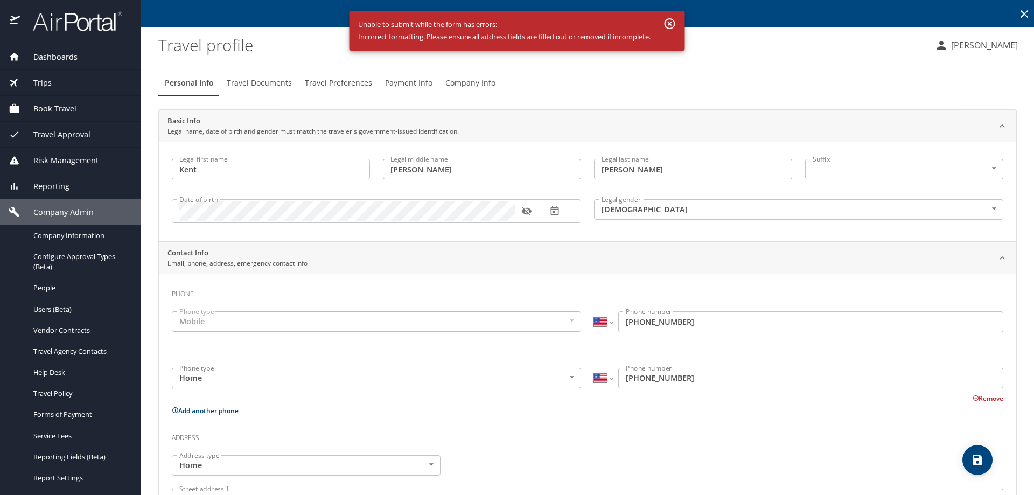
click at [673, 26] on icon "button" at bounding box center [669, 23] width 13 height 13
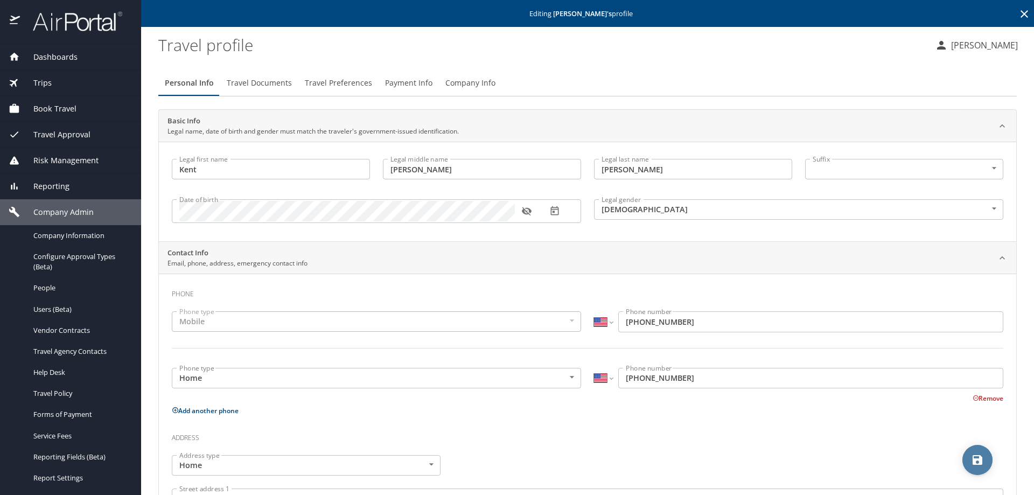
click at [978, 461] on icon "save" at bounding box center [977, 459] width 13 height 13
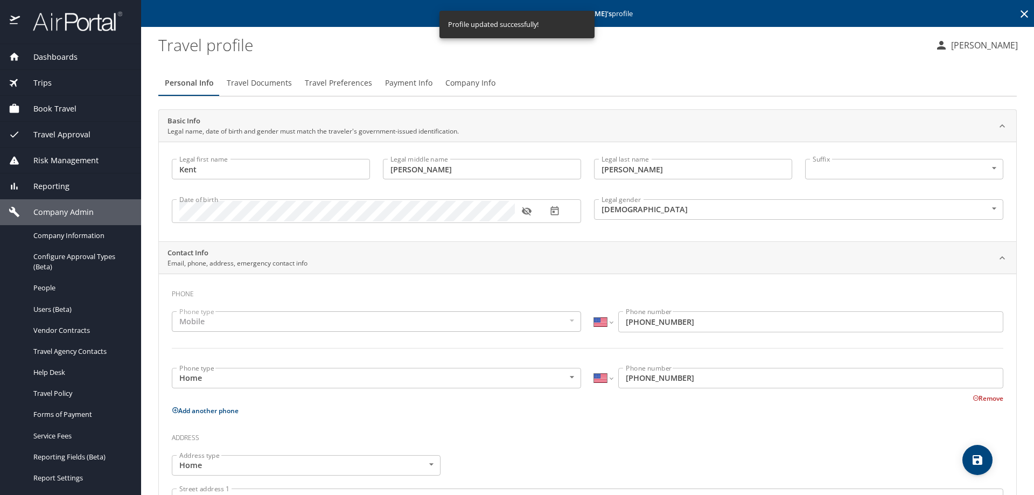
select select "US"
click at [271, 77] on span "Travel Documents" at bounding box center [259, 82] width 65 height 13
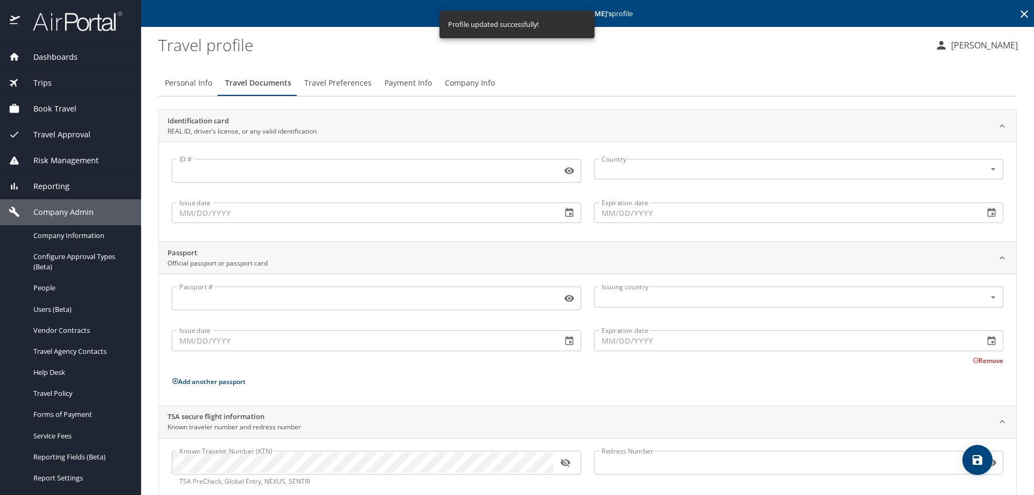
click at [354, 88] on span "Travel Preferences" at bounding box center [337, 82] width 67 height 13
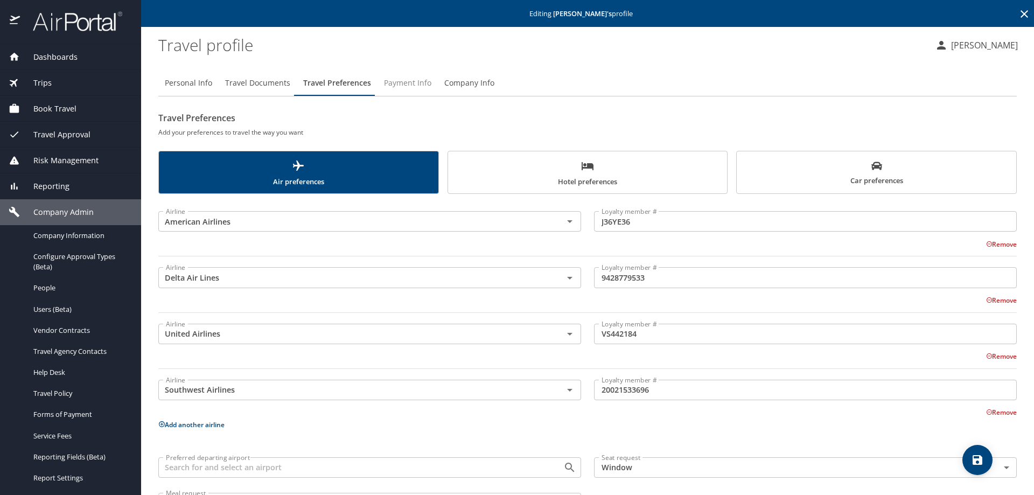
click at [417, 83] on span "Payment Info" at bounding box center [407, 82] width 47 height 13
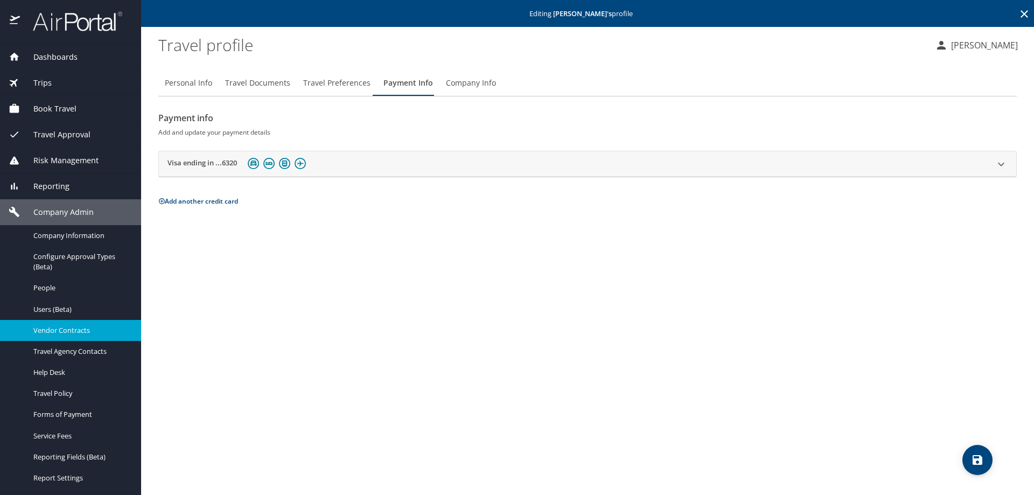
click at [36, 330] on span "Vendor Contracts" at bounding box center [80, 330] width 95 height 10
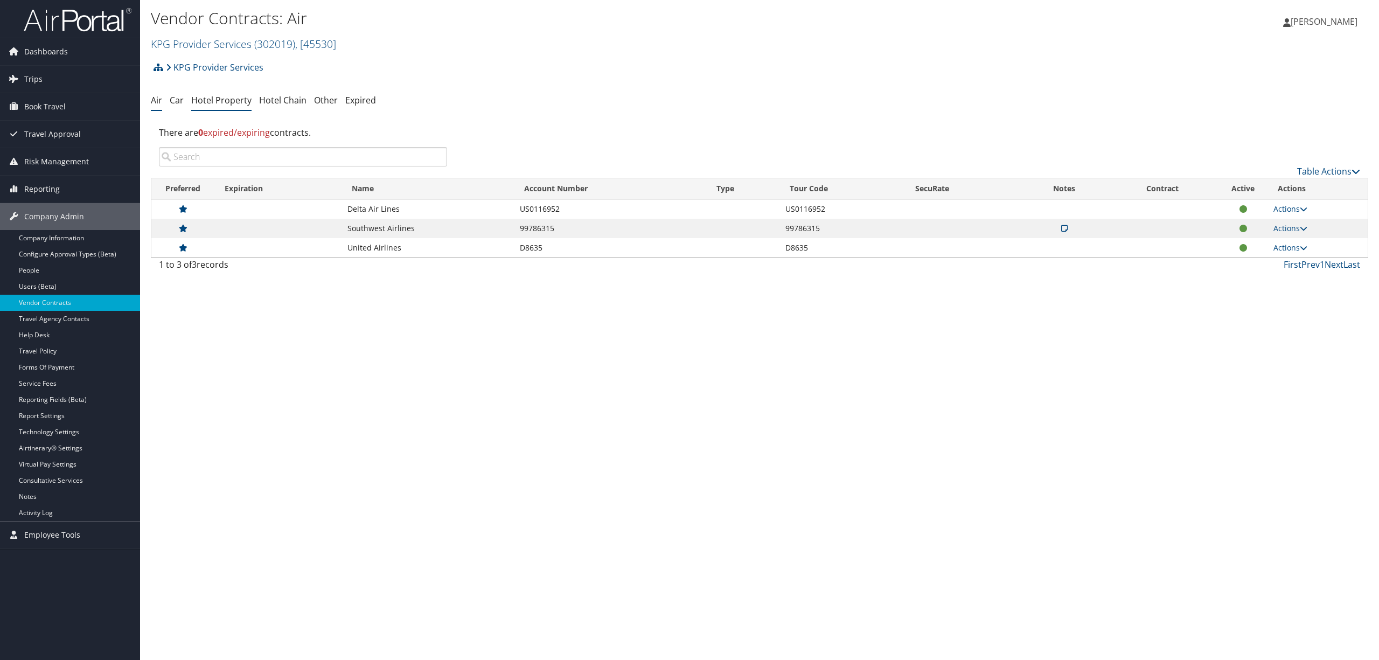
click at [235, 102] on link "Hotel Property" at bounding box center [221, 100] width 60 height 12
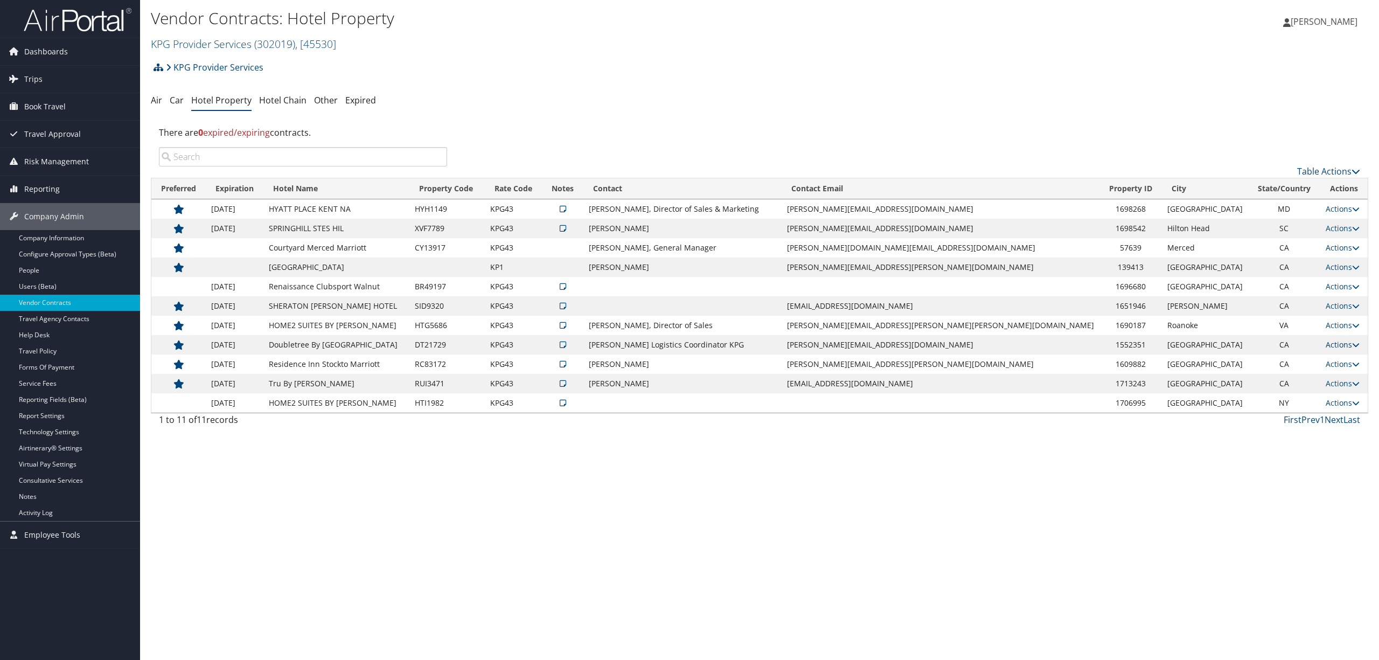
click at [1334, 343] on link "Actions" at bounding box center [1342, 344] width 34 height 10
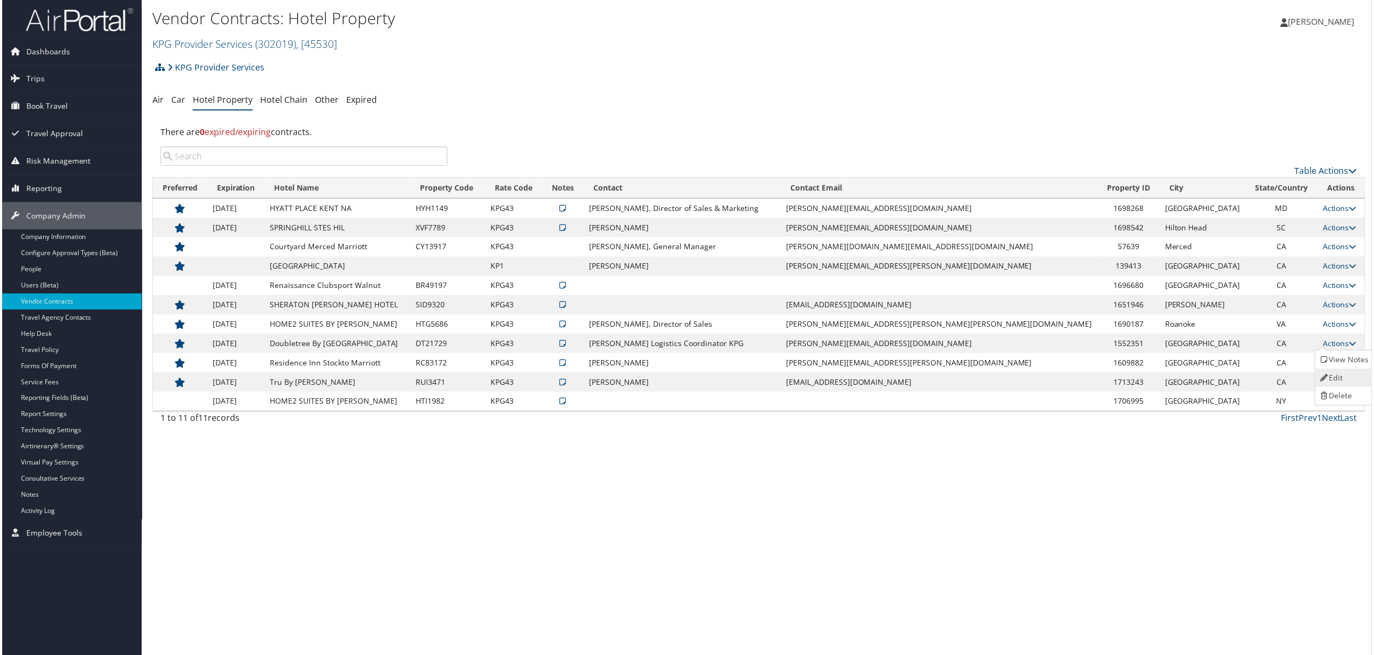
click at [1333, 375] on link "Edit" at bounding box center [1347, 379] width 58 height 18
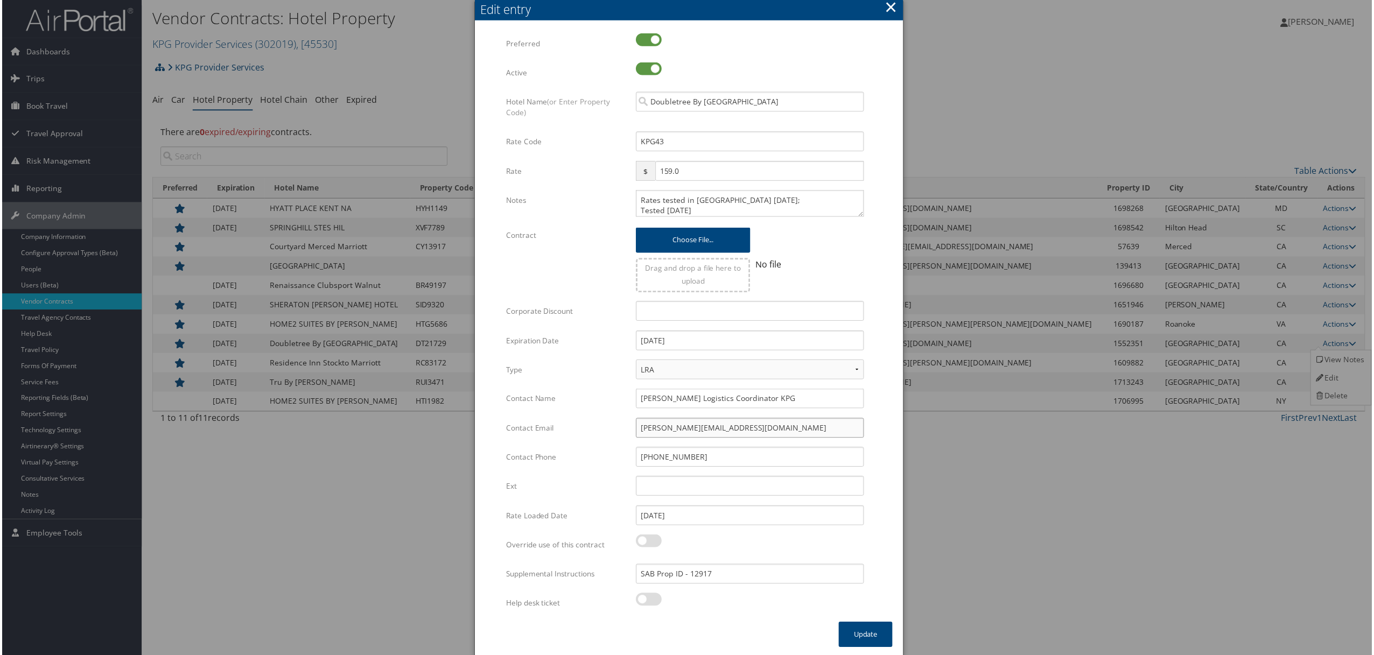
click at [753, 421] on input "[PERSON_NAME][EMAIL_ADDRESS][DOMAIN_NAME]" at bounding box center [750, 429] width 229 height 20
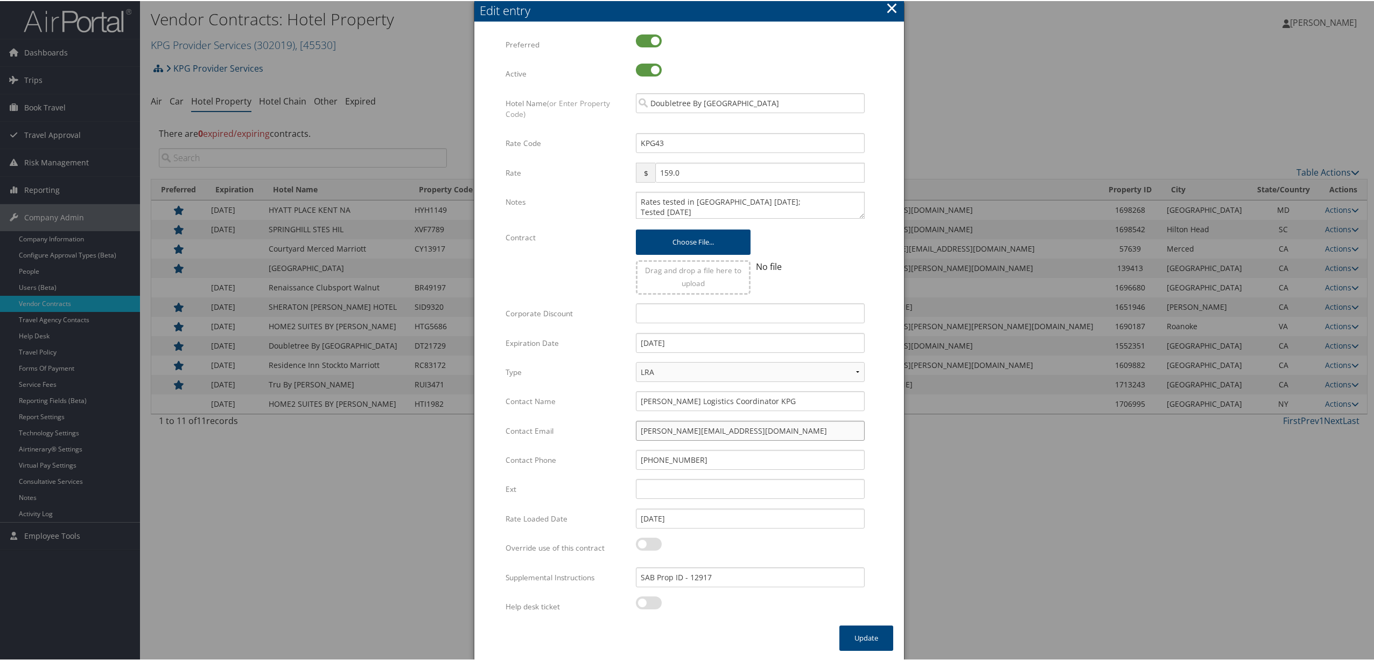
drag, startPoint x: 750, startPoint y: 425, endPoint x: 421, endPoint y: 433, distance: 328.6
click at [421, 433] on body "Menu Dashboards ► AirPortal 360™ (Manager) AirPortal 360™ (Agent) My Travel Das…" at bounding box center [689, 330] width 1379 height 660
paste input "[PERSON_NAME].[PERSON_NAME]@[PERSON_NAME]"
click at [636, 429] on input "[PERSON_NAME][EMAIL_ADDRESS][PERSON_NAME][PERSON_NAME][DOMAIN_NAME]" at bounding box center [750, 429] width 229 height 20
type input "[PERSON_NAME][EMAIL_ADDRESS][PERSON_NAME][PERSON_NAME][DOMAIN_NAME]"
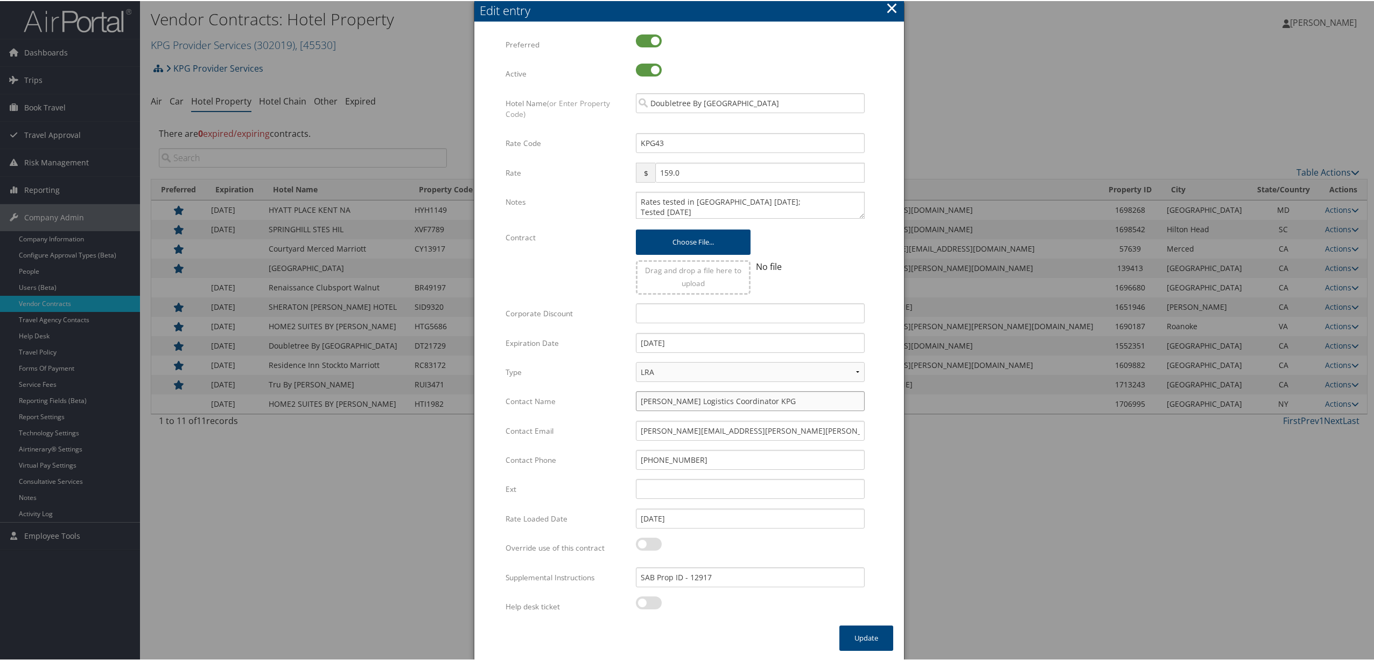
drag, startPoint x: 821, startPoint y: 397, endPoint x: 373, endPoint y: 445, distance: 450.5
click at [373, 445] on body "Menu Dashboards ► AirPortal 360™ (Manager) AirPortal 360™ (Agent) My Travel Das…" at bounding box center [689, 330] width 1379 height 660
type input "[PERSON_NAME]"
click at [869, 629] on button "Update" at bounding box center [867, 636] width 54 height 25
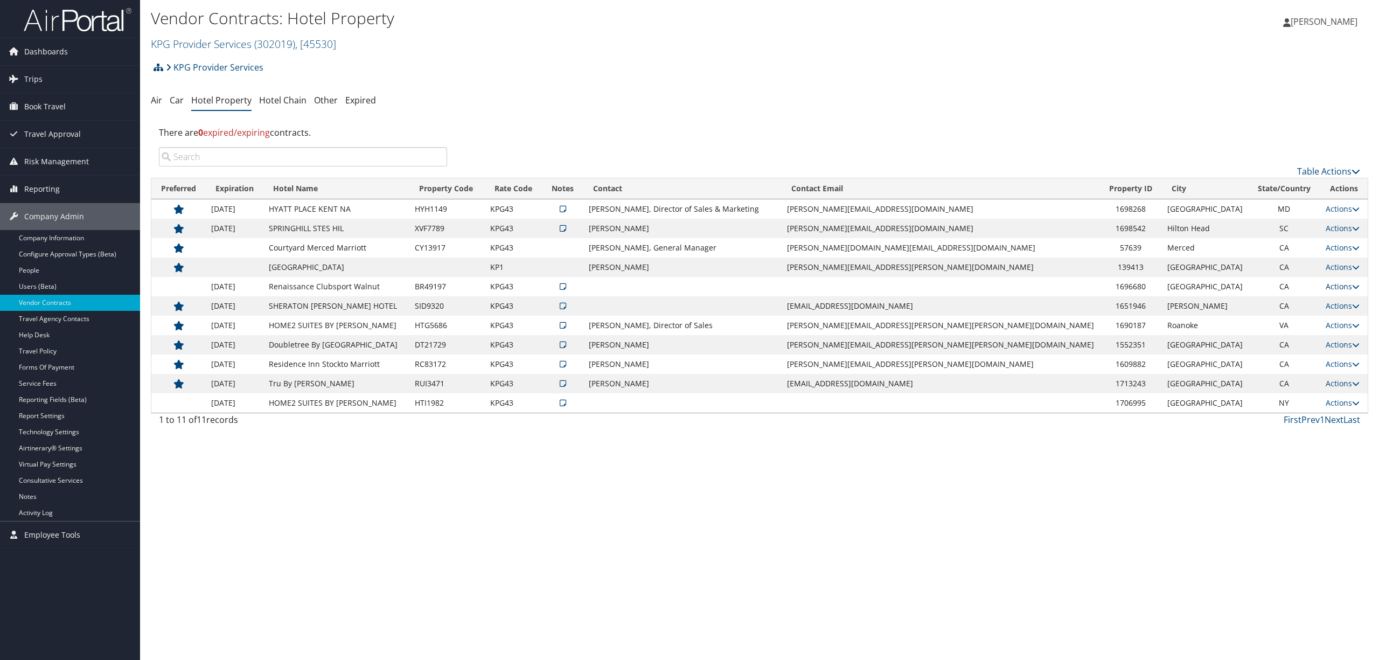
click at [1325, 283] on link "Actions" at bounding box center [1342, 286] width 34 height 10
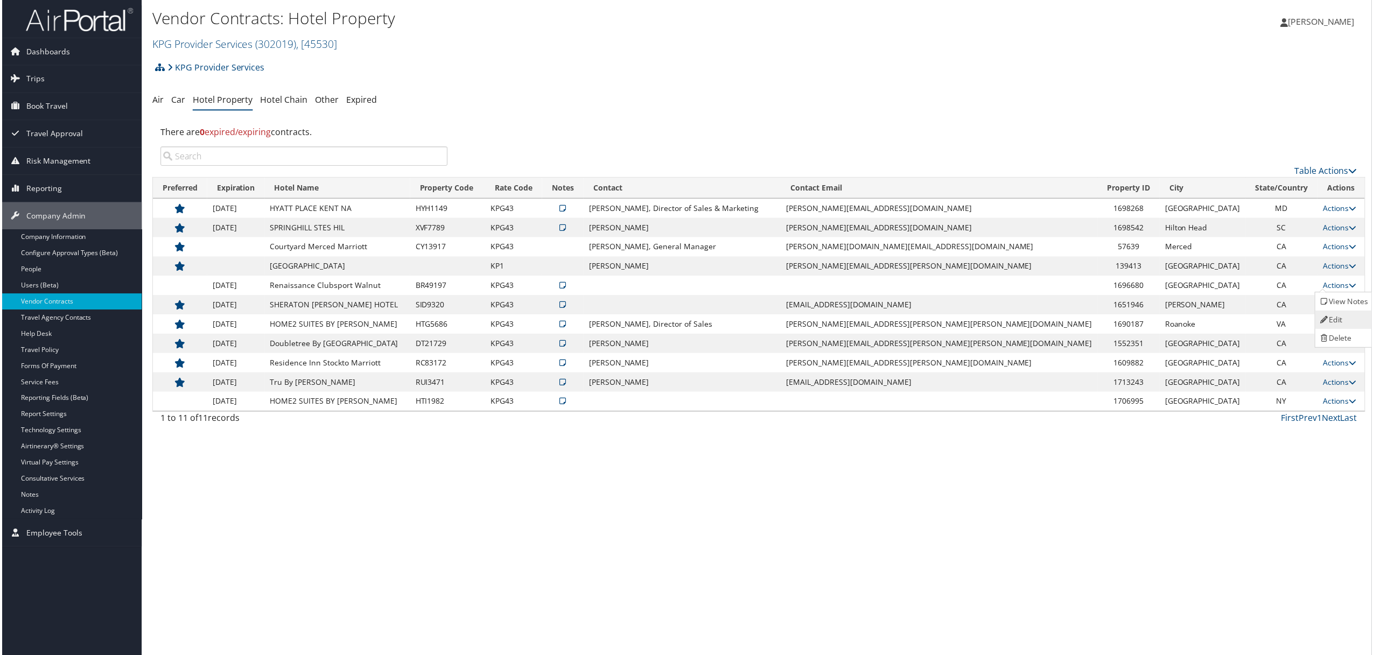
click at [1329, 318] on icon at bounding box center [1327, 321] width 10 height 8
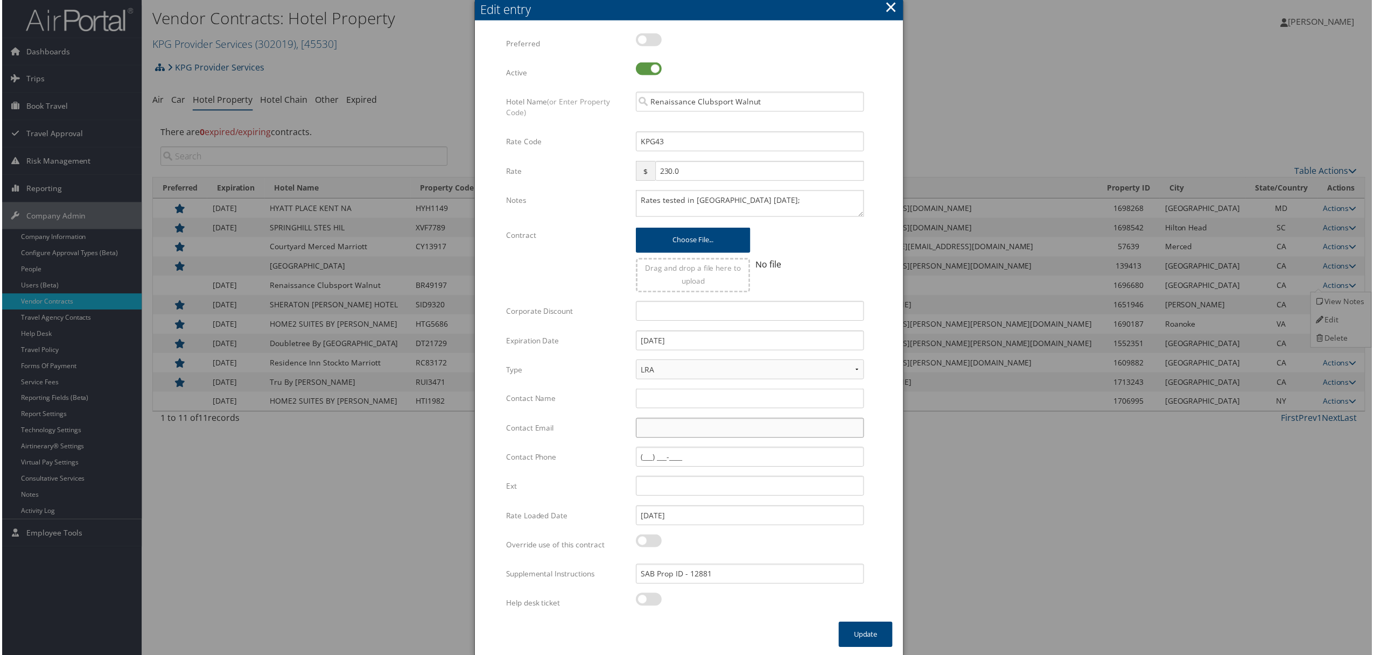
click at [699, 429] on input "Contact Email" at bounding box center [750, 429] width 229 height 20
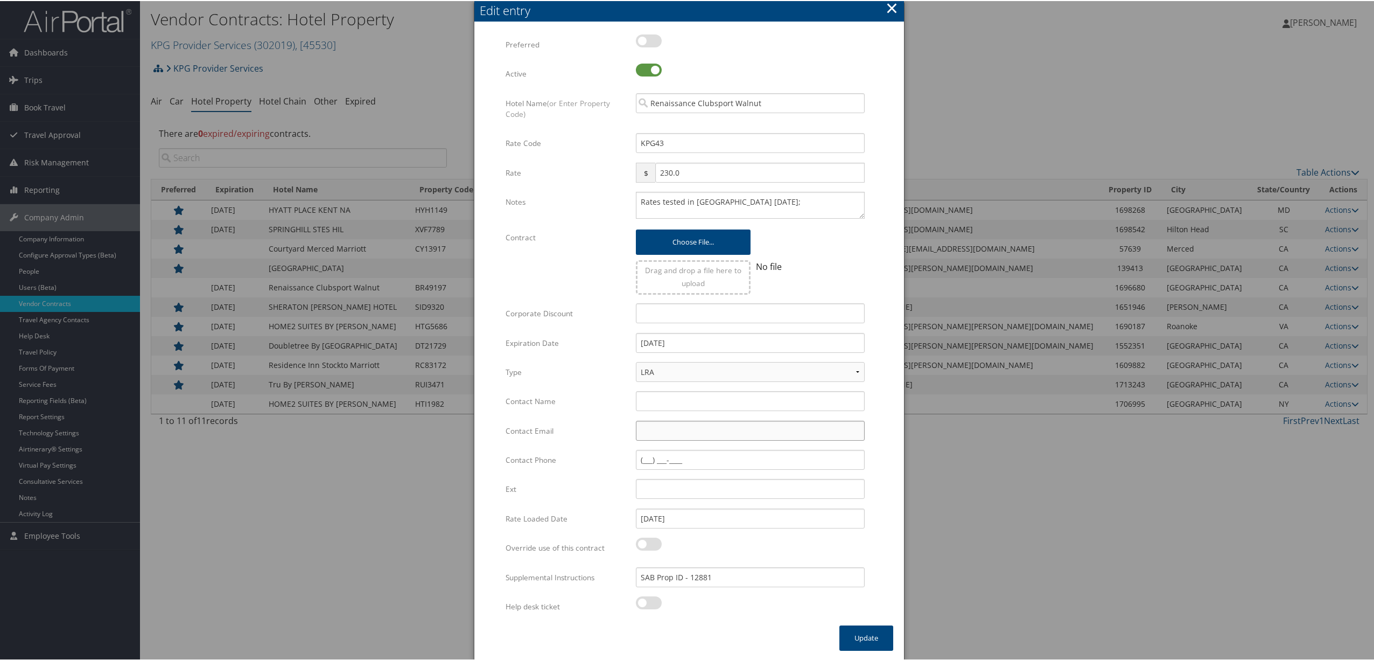
paste input "[EMAIL_ADDRESS][PERSON_NAME][DOMAIN_NAME]"
type input "[EMAIL_ADDRESS][PERSON_NAME][DOMAIN_NAME]"
click at [685, 392] on input "Contact Name" at bounding box center [750, 400] width 229 height 20
type input "[PERSON_NAME]"
click at [845, 636] on button "Update" at bounding box center [867, 636] width 54 height 25
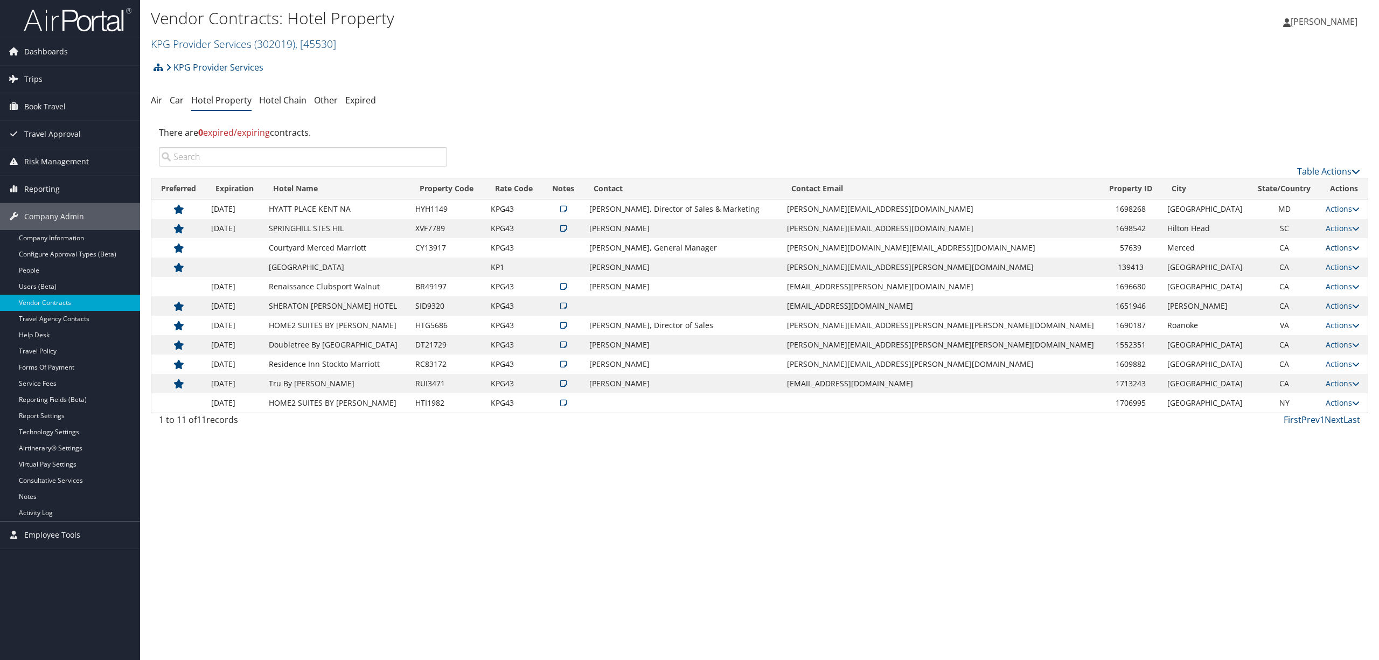
click at [1334, 246] on link "Actions" at bounding box center [1342, 247] width 34 height 10
click at [890, 113] on div "KPG Provider Services Account Structure KPG Provider Services (302019) ACTIVE C…" at bounding box center [759, 244] width 1217 height 375
click at [47, 185] on span "Reporting" at bounding box center [42, 189] width 36 height 27
